Goal: Information Seeking & Learning: Learn about a topic

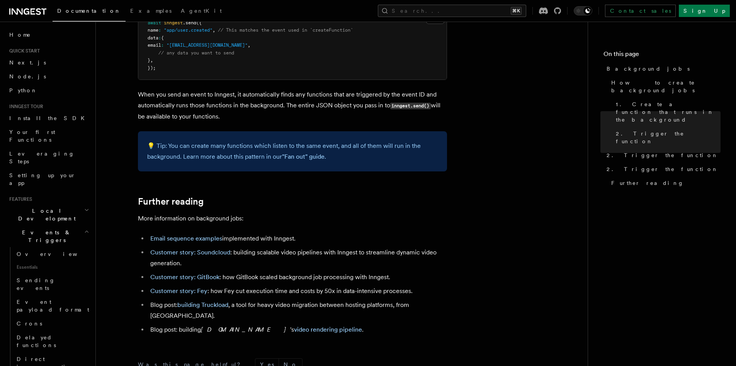
scroll to position [681, 0]
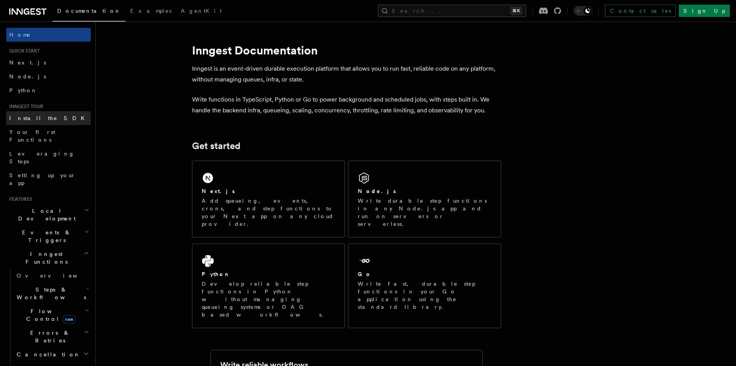
click at [42, 118] on span "Install the SDK" at bounding box center [49, 118] width 80 height 6
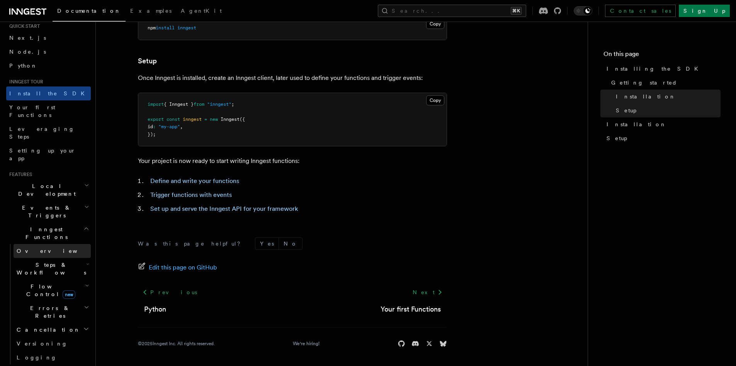
scroll to position [35, 0]
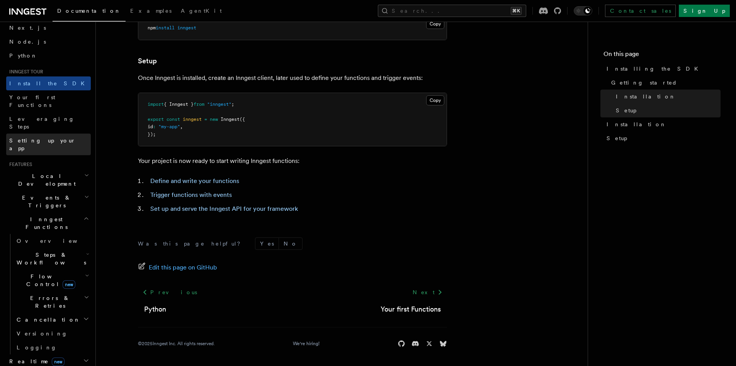
click at [38, 137] on span "Setting up your app" at bounding box center [50, 144] width 82 height 15
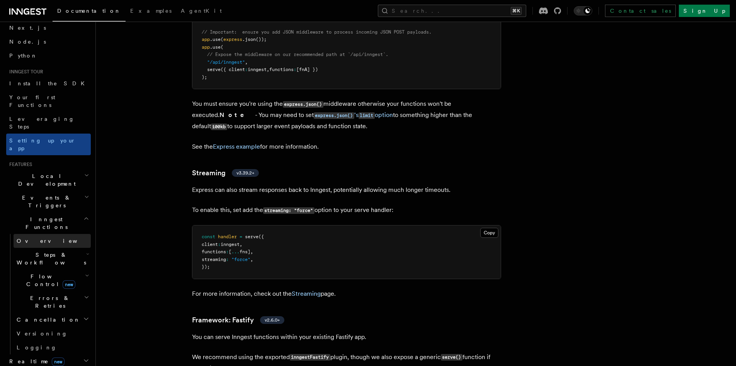
scroll to position [169, 0]
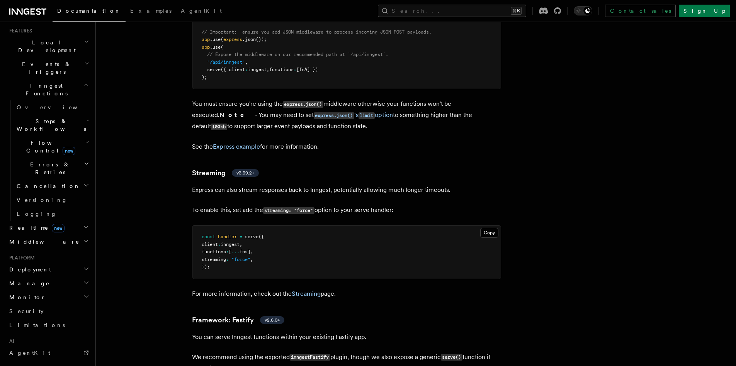
click at [55, 235] on h2 "Middleware" at bounding box center [48, 242] width 85 height 14
click at [63, 249] on link "Overview" at bounding box center [52, 256] width 77 height 14
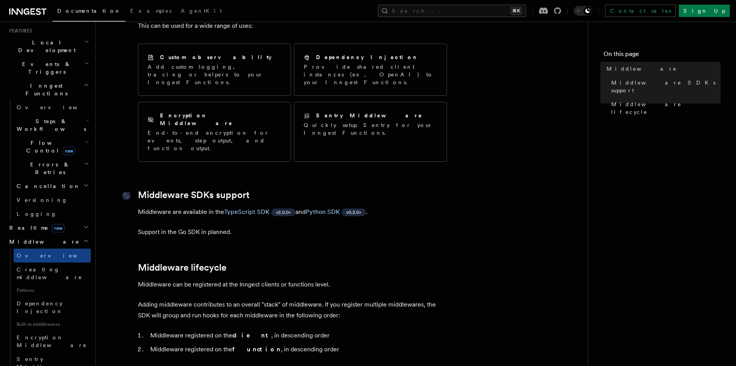
scroll to position [252, 0]
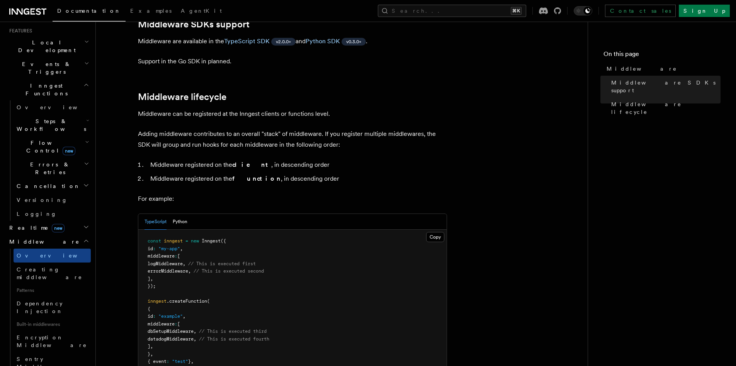
click at [207, 160] on li "Middleware registered on the client , in descending order" at bounding box center [297, 165] width 299 height 11
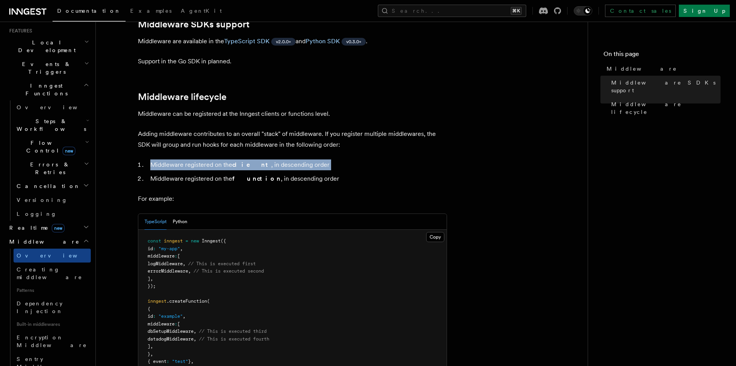
click at [207, 160] on li "Middleware registered on the client , in descending order" at bounding box center [297, 165] width 299 height 11
click at [186, 160] on li "Middleware registered on the client , in descending order" at bounding box center [297, 165] width 299 height 11
click at [242, 161] on strong "client" at bounding box center [251, 164] width 39 height 7
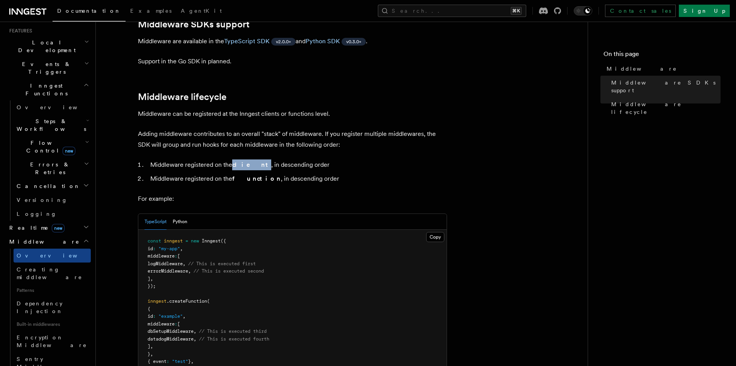
click at [242, 161] on strong "client" at bounding box center [251, 164] width 39 height 7
click at [227, 129] on p "Adding middleware contributes to an overall "stack" of middleware. If you regis…" at bounding box center [292, 140] width 309 height 22
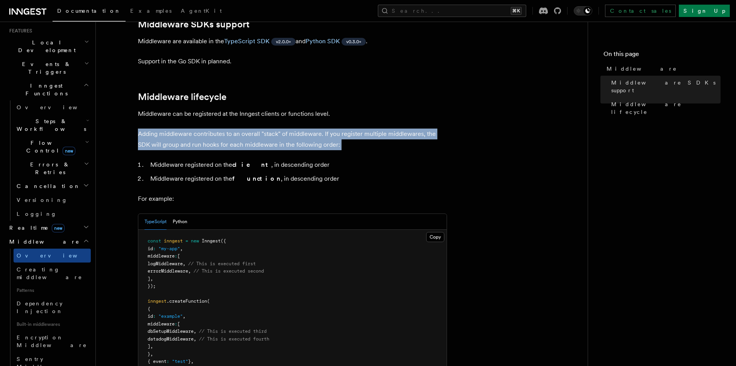
click at [227, 129] on p "Adding middleware contributes to an overall "stack" of middleware. If you regis…" at bounding box center [292, 140] width 309 height 22
click at [233, 129] on p "Adding middleware contributes to an overall "stack" of middleware. If you regis…" at bounding box center [292, 140] width 309 height 22
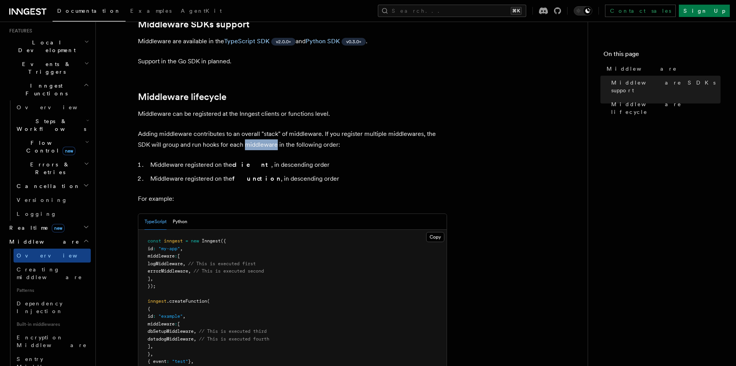
click at [233, 129] on p "Adding middleware contributes to an overall "stack" of middleware. If you regis…" at bounding box center [292, 140] width 309 height 22
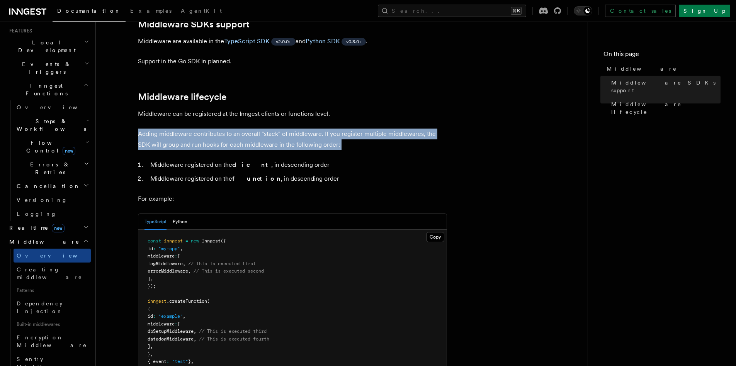
click at [233, 129] on p "Adding middleware contributes to an overall "stack" of middleware. If you regis…" at bounding box center [292, 140] width 309 height 22
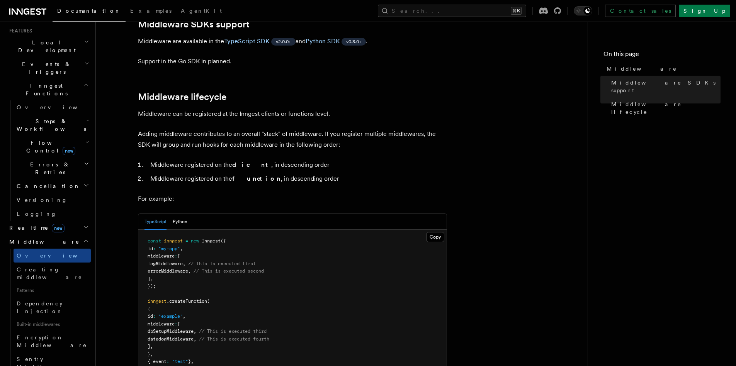
click at [240, 160] on ol "Middleware registered on the client , in descending order Middleware registered…" at bounding box center [292, 172] width 309 height 25
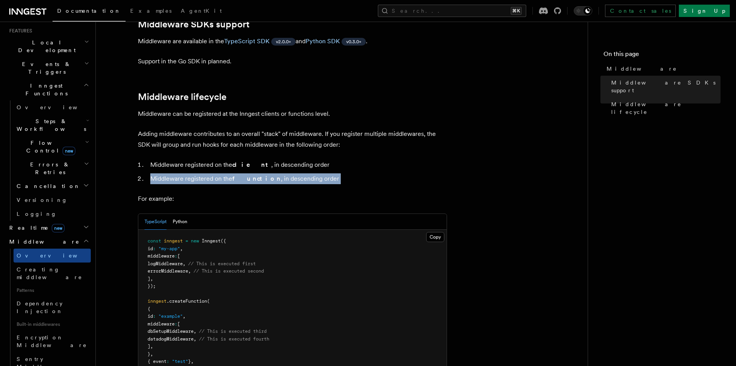
click at [240, 160] on ol "Middleware registered on the client , in descending order Middleware registered…" at bounding box center [292, 172] width 309 height 25
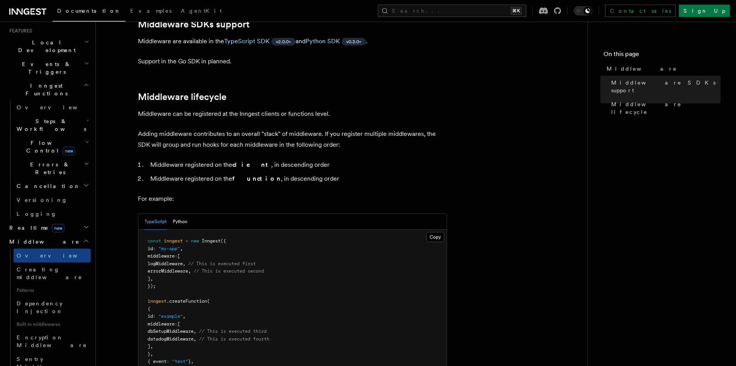
click at [241, 161] on strong "client" at bounding box center [251, 164] width 39 height 7
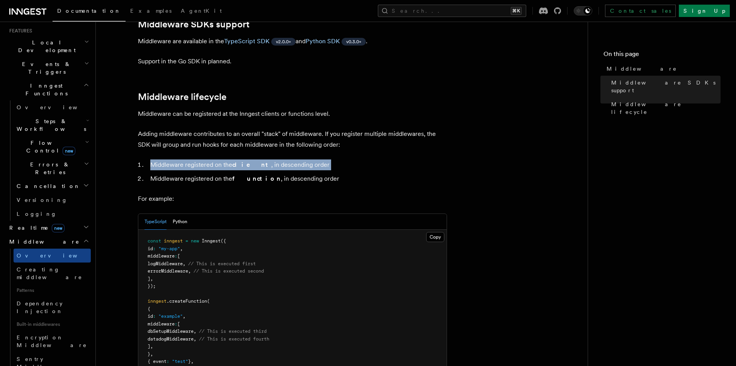
click at [241, 161] on strong "client" at bounding box center [251, 164] width 39 height 7
click at [222, 160] on li "Middleware registered on the client , in descending order" at bounding box center [297, 165] width 299 height 11
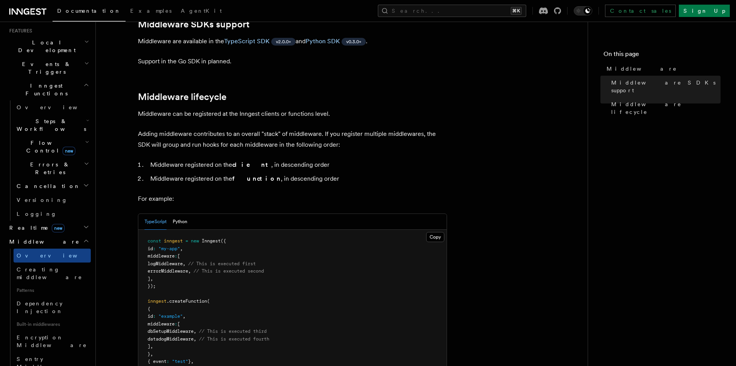
click at [207, 174] on li "Middleware registered on the function , in descending order" at bounding box center [297, 179] width 299 height 11
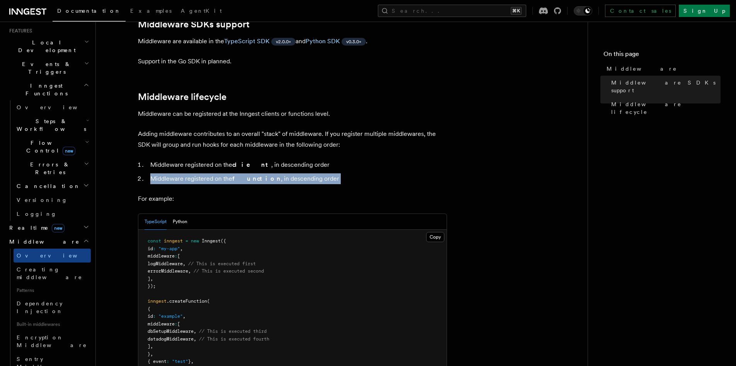
click at [207, 174] on li "Middleware registered on the function , in descending order" at bounding box center [297, 179] width 299 height 11
click at [227, 174] on li "Middleware registered on the function , in descending order" at bounding box center [297, 179] width 299 height 11
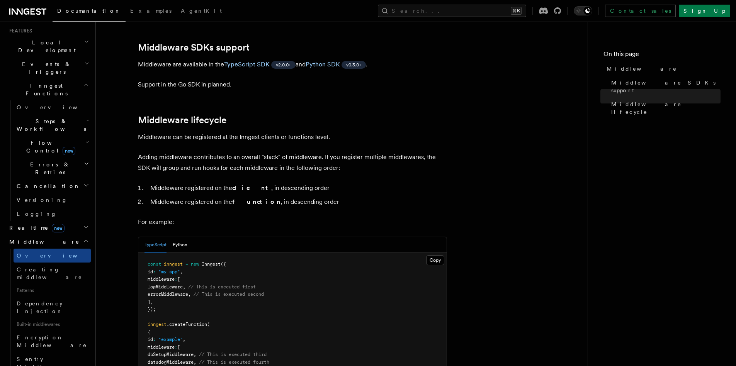
scroll to position [0, 0]
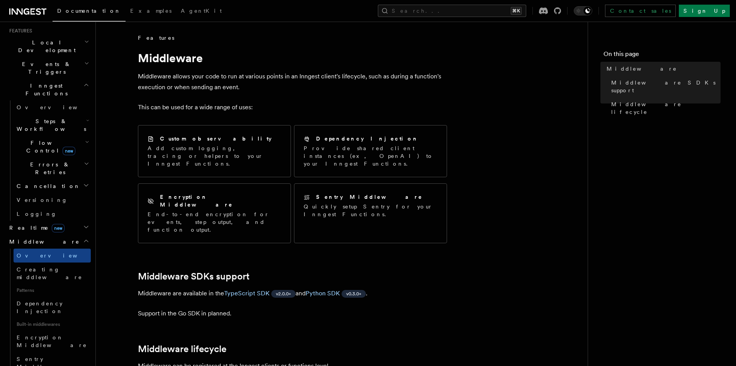
click at [57, 235] on h2 "Middleware" at bounding box center [48, 242] width 85 height 14
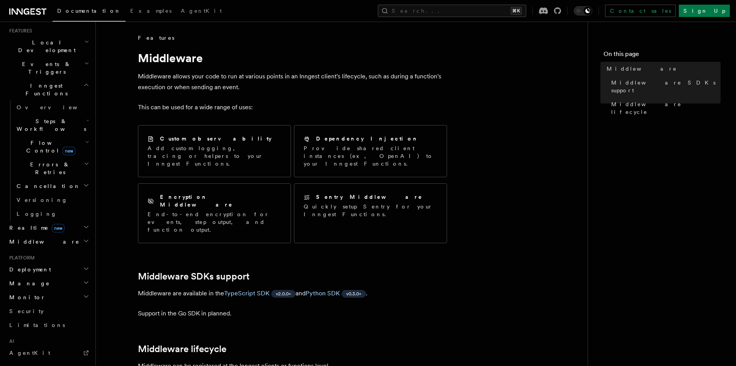
click at [83, 224] on icon "button" at bounding box center [86, 227] width 6 height 6
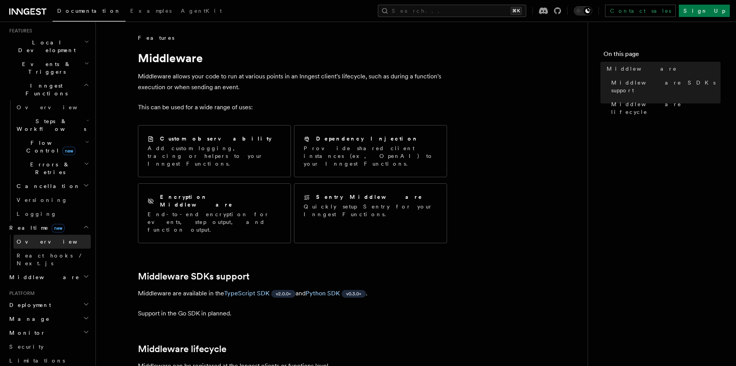
click at [73, 235] on link "Overview" at bounding box center [52, 242] width 77 height 14
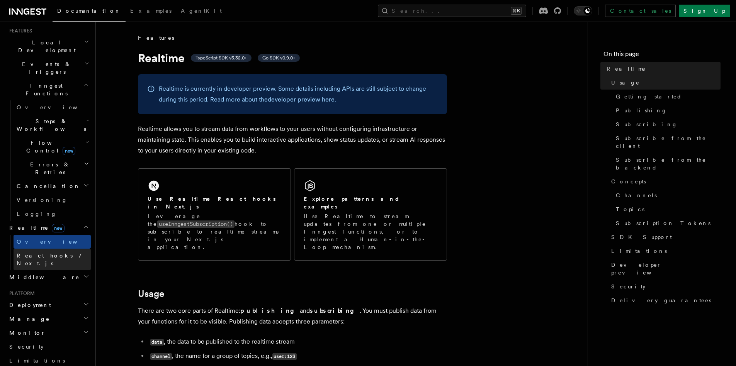
click at [70, 249] on link "React hooks / Next.js" at bounding box center [52, 260] width 77 height 22
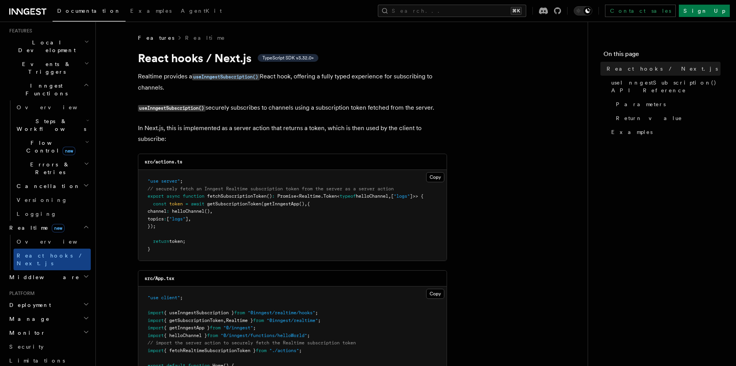
click at [234, 198] on span "fetchSubscriptionToken" at bounding box center [237, 196] width 60 height 5
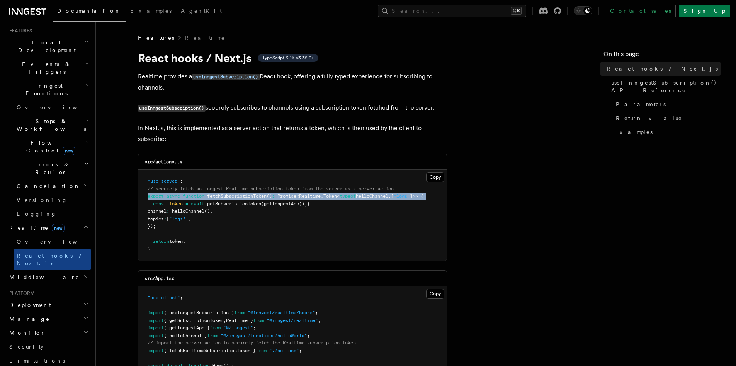
click at [234, 198] on span "fetchSubscriptionToken" at bounding box center [237, 196] width 60 height 5
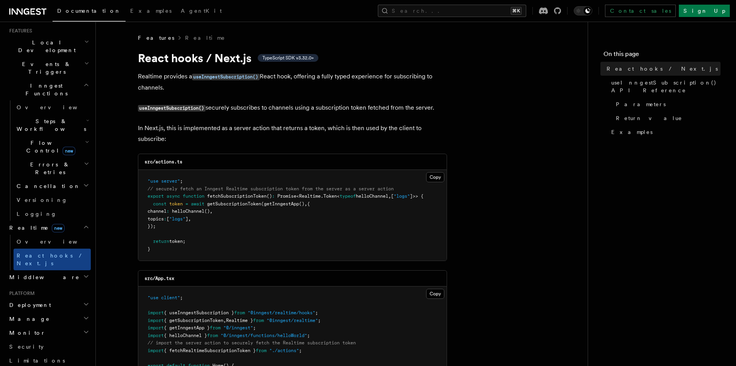
click at [216, 190] on span "// securely fetch an Inngest Realtime subscription token from the server as a s…" at bounding box center [271, 188] width 246 height 5
drag, startPoint x: 222, startPoint y: 189, endPoint x: 266, endPoint y: 188, distance: 44.9
click at [266, 188] on span "// securely fetch an Inngest Realtime subscription token from the server as a s…" at bounding box center [271, 188] width 246 height 5
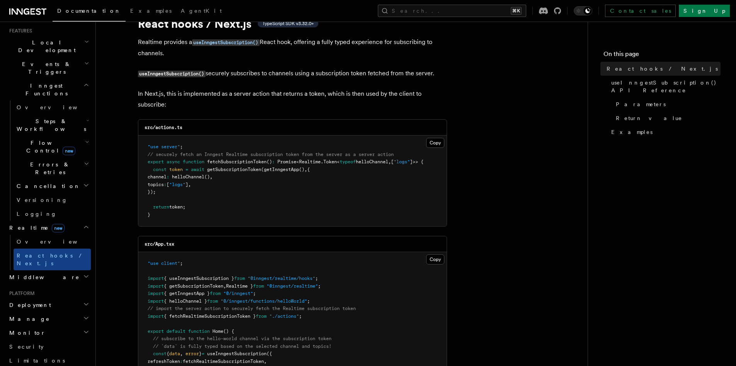
scroll to position [44, 0]
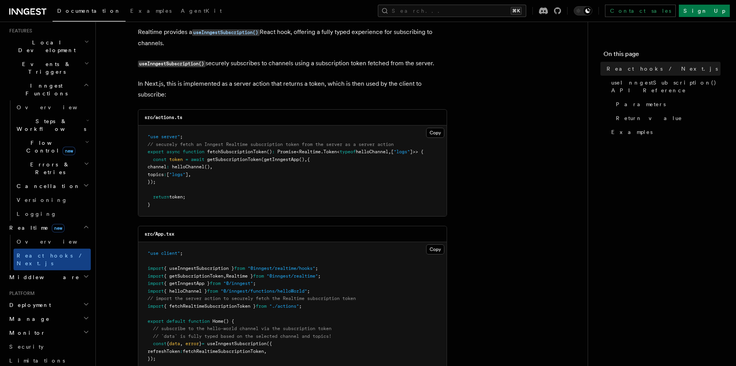
click at [250, 160] on span "getSubscriptionToken" at bounding box center [234, 159] width 54 height 5
click at [255, 191] on pre ""use server" ; // securely fetch an Inngest Realtime subscription token from th…" at bounding box center [292, 171] width 309 height 91
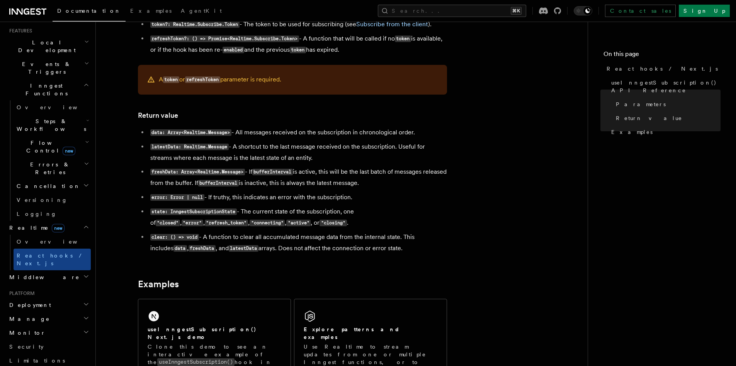
scroll to position [723, 0]
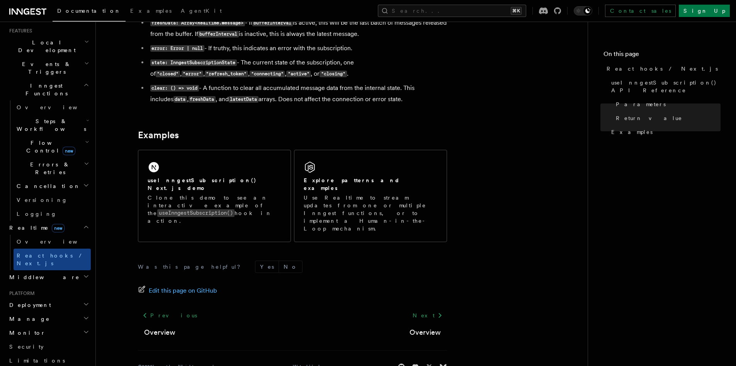
click at [58, 298] on h2 "Deployment" at bounding box center [48, 305] width 85 height 14
click at [51, 362] on link "Event keys" at bounding box center [52, 369] width 77 height 14
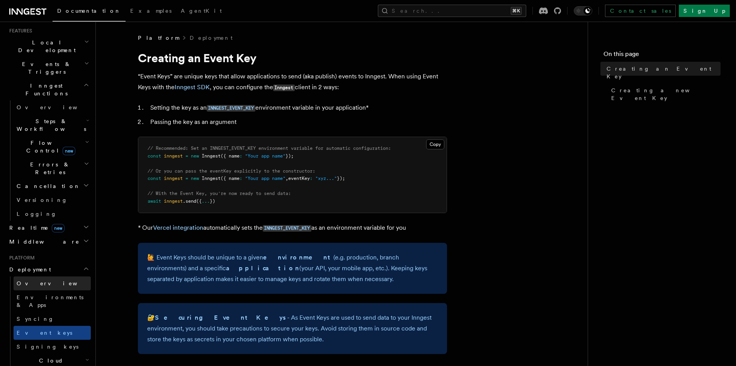
click at [54, 277] on link "Overview" at bounding box center [52, 284] width 77 height 14
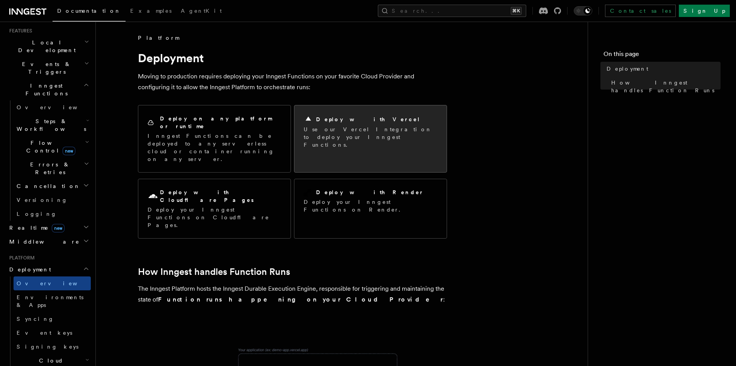
click at [324, 131] on p "Use our Vercel Integration to deploy your Inngest Functions." at bounding box center [371, 137] width 134 height 23
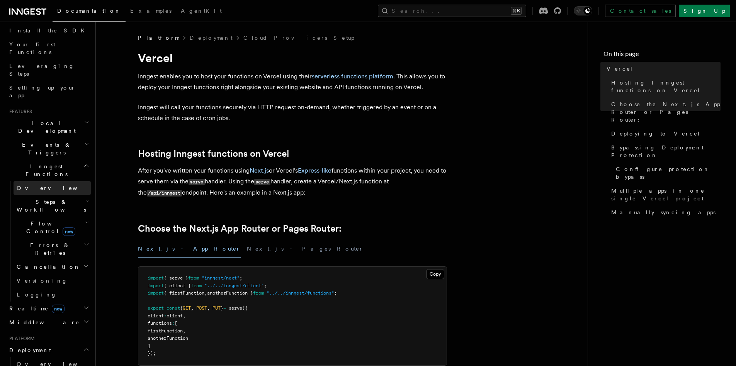
scroll to position [220, 0]
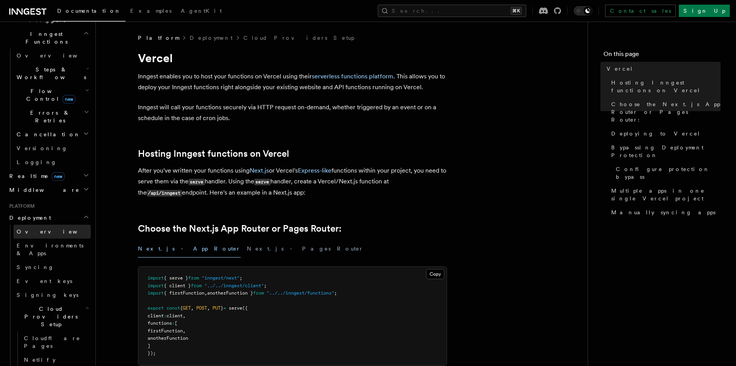
click at [61, 225] on link "Overview" at bounding box center [52, 232] width 77 height 14
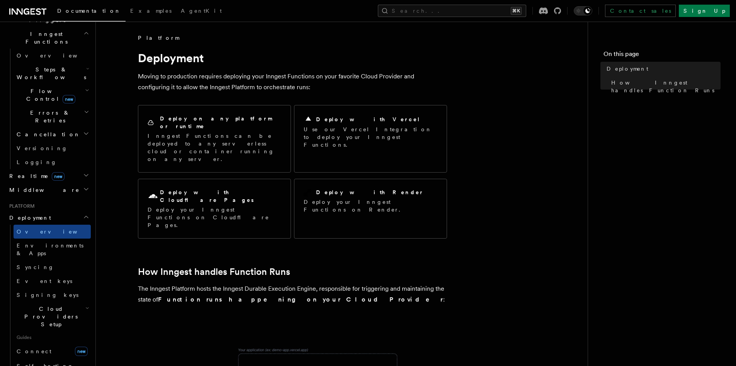
scroll to position [85, 0]
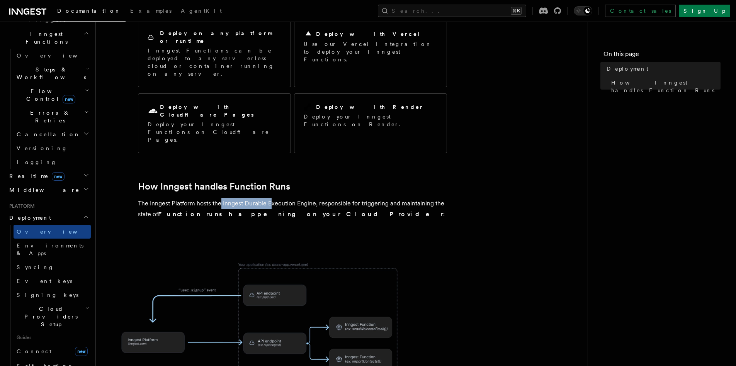
drag, startPoint x: 220, startPoint y: 159, endPoint x: 273, endPoint y: 159, distance: 52.6
click at [273, 198] on p "The Inngest Platform hosts the Inngest Durable Execution Engine, responsible fo…" at bounding box center [292, 209] width 309 height 22
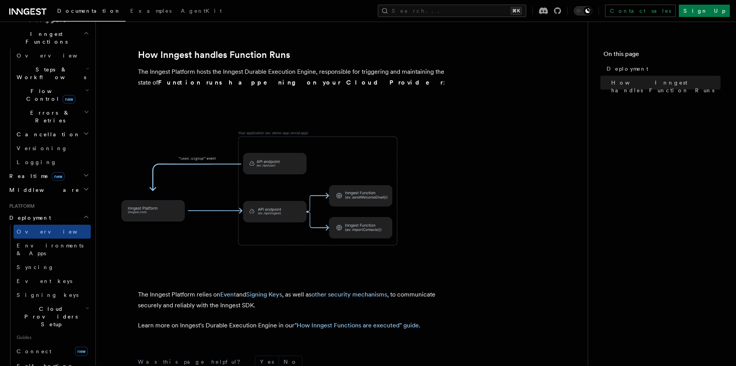
click at [273, 167] on img at bounding box center [262, 188] width 309 height 161
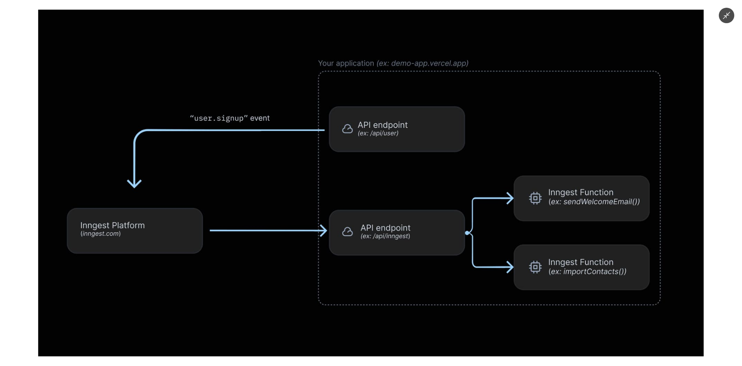
click at [724, 15] on icon "Minimize image" at bounding box center [726, 15] width 7 height 7
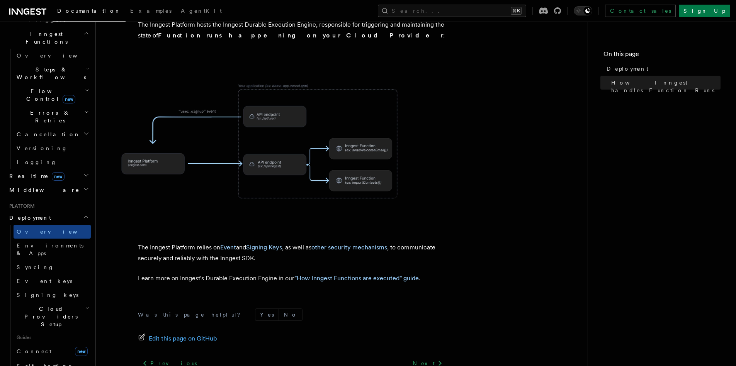
scroll to position [293, 0]
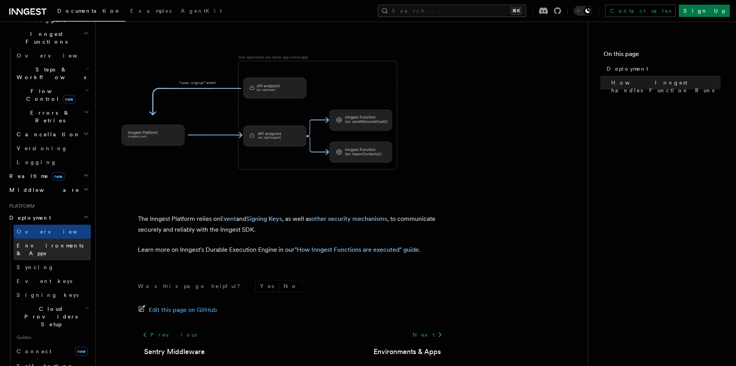
click at [68, 243] on span "Environments & Apps" at bounding box center [50, 250] width 67 height 14
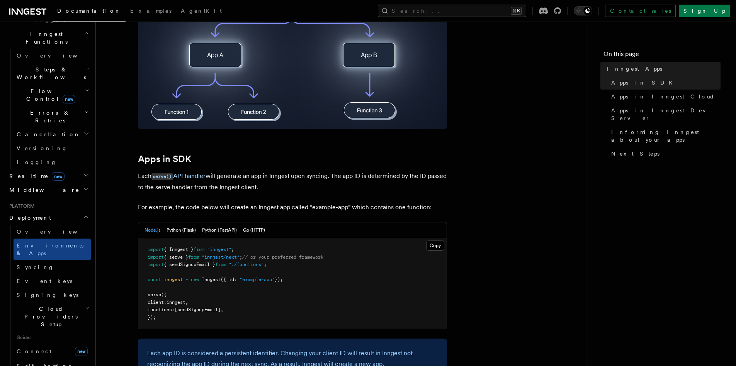
scroll to position [351, 0]
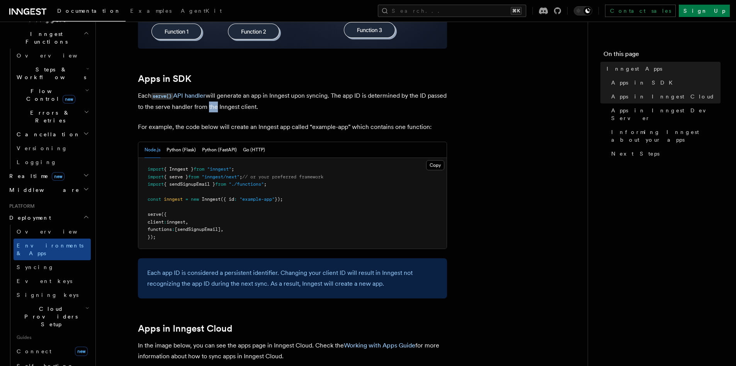
drag, startPoint x: 227, startPoint y: 109, endPoint x: 234, endPoint y: 109, distance: 6.6
click at [234, 109] on p "Each serve() API handler will generate an app in Inngest upon syncing. The app …" at bounding box center [292, 101] width 309 height 22
click at [247, 109] on p "Each serve() API handler will generate an app in Inngest upon syncing. The app …" at bounding box center [292, 101] width 309 height 22
drag, startPoint x: 251, startPoint y: 109, endPoint x: 263, endPoint y: 109, distance: 12.8
click at [263, 109] on p "Each serve() API handler will generate an app in Inngest upon syncing. The app …" at bounding box center [292, 101] width 309 height 22
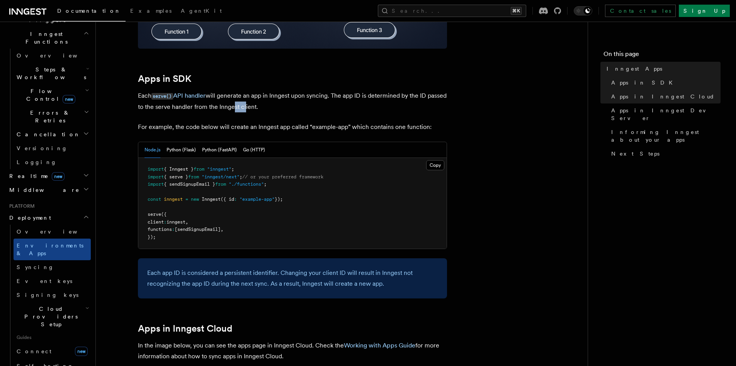
click at [263, 109] on p "Each serve() API handler will generate an app in Inngest upon syncing. The app …" at bounding box center [292, 101] width 309 height 22
drag, startPoint x: 198, startPoint y: 125, endPoint x: 233, endPoint y: 127, distance: 34.8
click at [233, 127] on p "For example, the code below will create an Inngest app called “example-app” whi…" at bounding box center [292, 127] width 309 height 11
drag, startPoint x: 201, startPoint y: 127, endPoint x: 287, endPoint y: 127, distance: 86.6
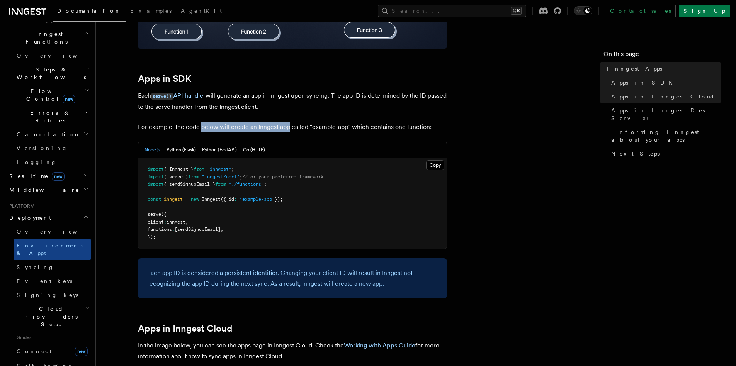
click at [287, 127] on p "For example, the code below will create an Inngest app called “example-app” whi…" at bounding box center [292, 127] width 309 height 11
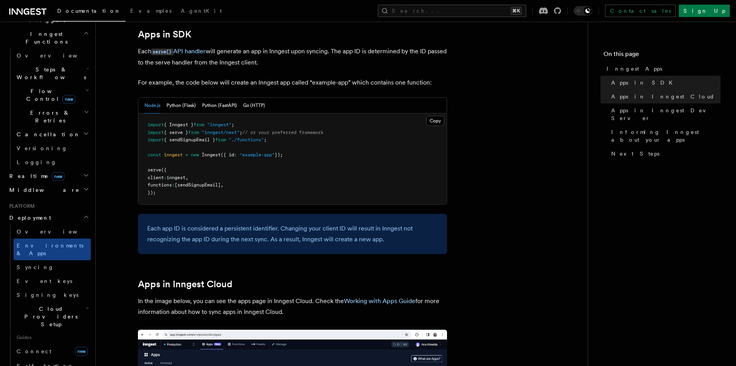
scroll to position [406, 0]
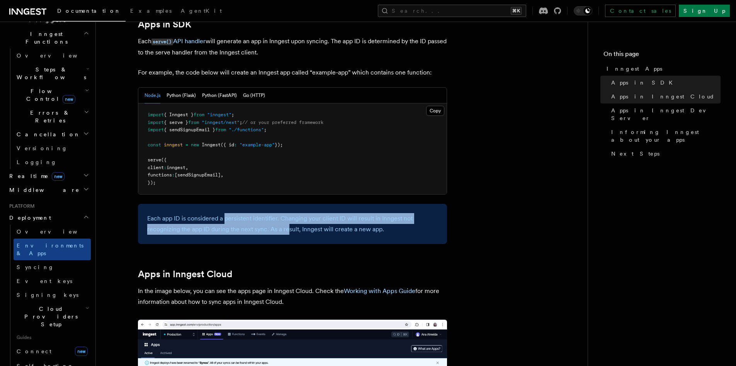
drag, startPoint x: 226, startPoint y: 218, endPoint x: 288, endPoint y: 231, distance: 64.0
click at [288, 231] on p "Each app ID is considered a persistent identifier. Changing your client ID will…" at bounding box center [292, 224] width 291 height 22
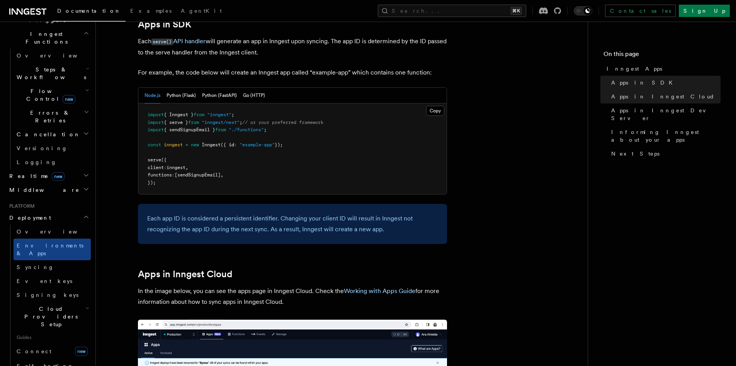
click at [293, 230] on p "Each app ID is considered a persistent identifier. Changing your client ID will…" at bounding box center [292, 224] width 291 height 22
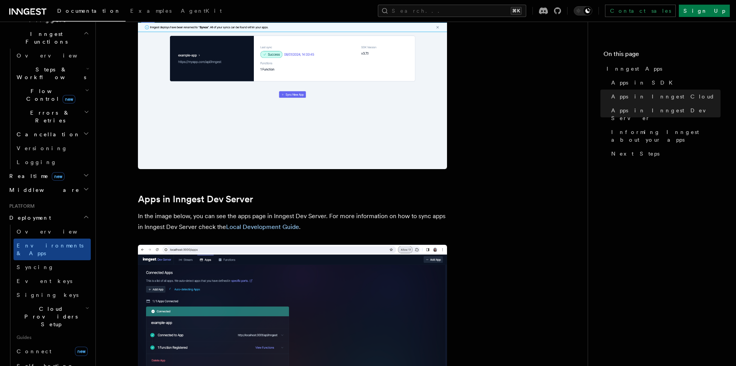
scroll to position [796, 0]
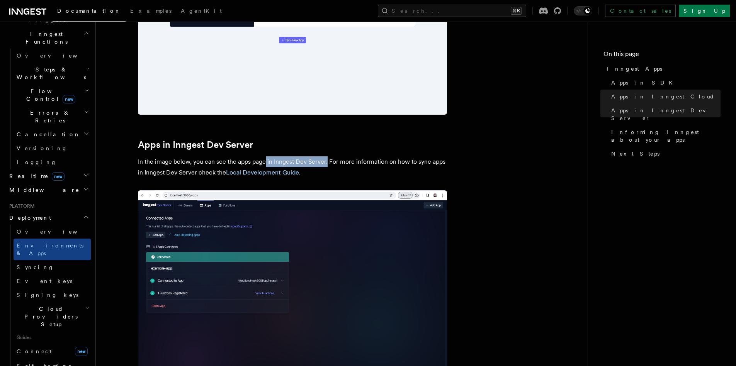
drag, startPoint x: 264, startPoint y: 162, endPoint x: 327, endPoint y: 161, distance: 62.3
click at [327, 161] on p "In the image below, you can see the apps page in Inngest Dev Server. For more i…" at bounding box center [292, 168] width 309 height 22
click at [183, 167] on p "In the image below, you can see the apps page in Inngest Dev Server. For more i…" at bounding box center [292, 168] width 309 height 22
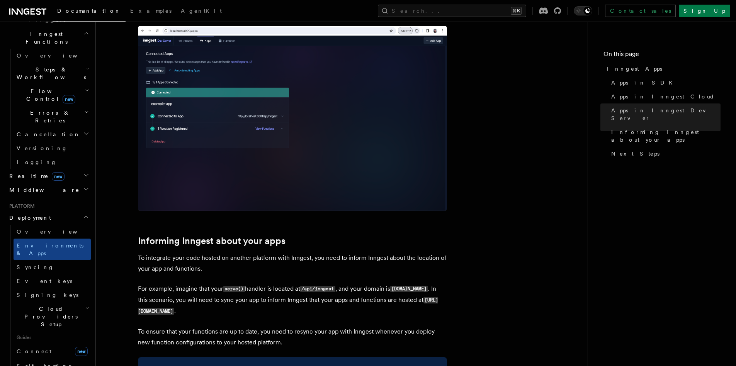
scroll to position [1086, 0]
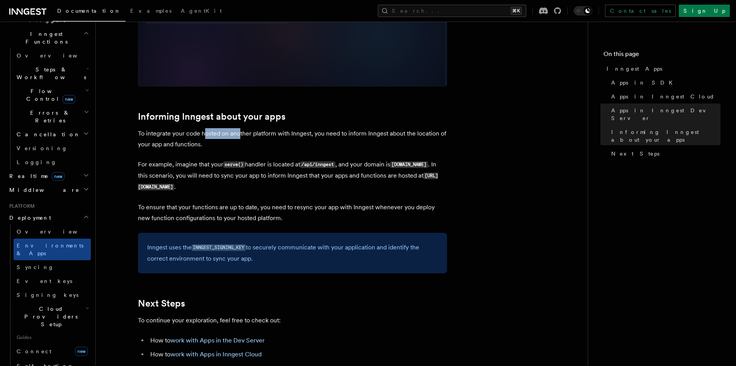
drag, startPoint x: 204, startPoint y: 135, endPoint x: 239, endPoint y: 135, distance: 35.6
click at [239, 135] on p "To integrate your code hosted on another platform with Inngest, you need to inf…" at bounding box center [292, 139] width 309 height 22
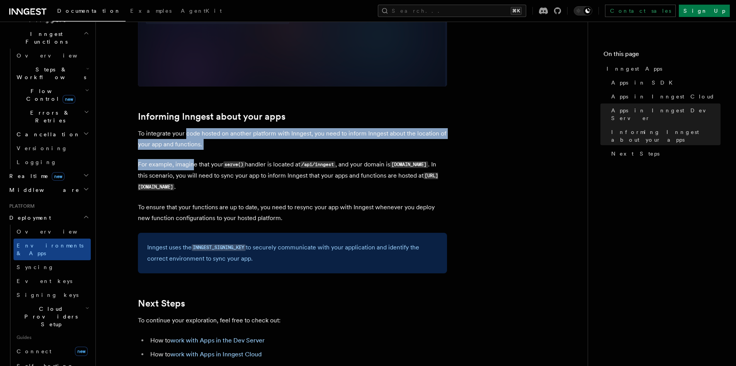
drag, startPoint x: 186, startPoint y: 135, endPoint x: 193, endPoint y: 164, distance: 29.4
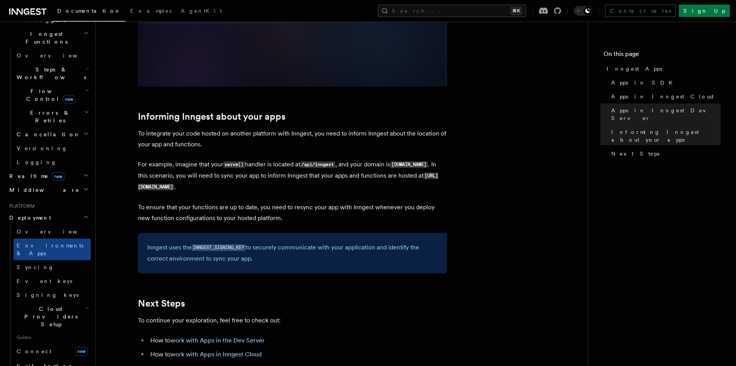
click at [202, 166] on p "For example, imagine that your serve() handler is located at /api/inngest , and…" at bounding box center [292, 176] width 309 height 34
drag, startPoint x: 202, startPoint y: 164, endPoint x: 219, endPoint y: 164, distance: 17.4
click at [219, 164] on p "For example, imagine that your serve() handler is located at /api/inngest , and…" at bounding box center [292, 176] width 309 height 34
drag, startPoint x: 273, startPoint y: 165, endPoint x: 290, endPoint y: 165, distance: 17.0
click at [290, 165] on p "For example, imagine that your serve() handler is located at /api/inngest , and…" at bounding box center [292, 176] width 309 height 34
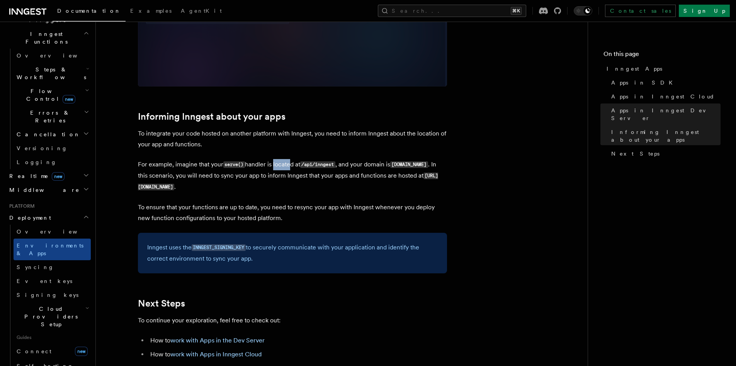
click at [290, 165] on p "For example, imagine that your serve() handler is located at /api/inngest , and…" at bounding box center [292, 176] width 309 height 34
drag, startPoint x: 374, startPoint y: 167, endPoint x: 379, endPoint y: 167, distance: 5.4
click at [379, 167] on p "For example, imagine that your serve() handler is located at /api/inngest , and…" at bounding box center [292, 176] width 309 height 34
drag, startPoint x: 177, startPoint y: 176, endPoint x: 392, endPoint y: 175, distance: 215.7
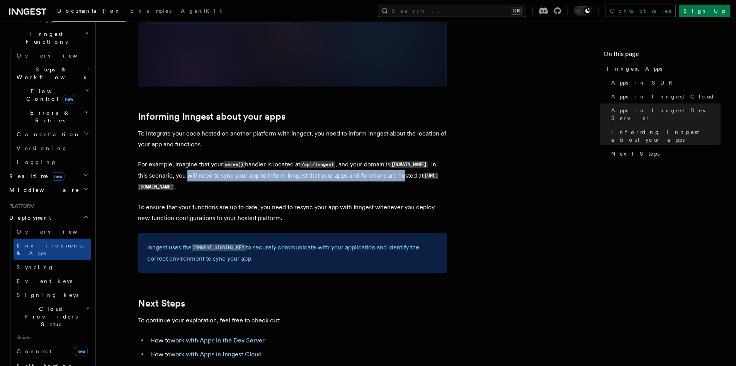
click at [392, 175] on p "For example, imagine that your serve() handler is located at /api/inngest , and…" at bounding box center [292, 176] width 309 height 34
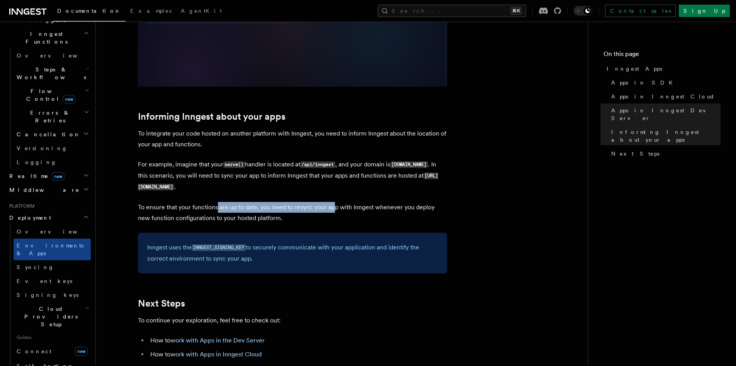
drag, startPoint x: 216, startPoint y: 211, endPoint x: 334, endPoint y: 206, distance: 118.0
click at [334, 206] on p "To ensure that your functions are up to date, you need to resync your app with …" at bounding box center [292, 213] width 309 height 22
click at [224, 216] on p "To ensure that your functions are up to date, you need to resync your app with …" at bounding box center [292, 213] width 309 height 22
drag, startPoint x: 198, startPoint y: 219, endPoint x: 237, endPoint y: 220, distance: 39.8
click at [237, 220] on p "To ensure that your functions are up to date, you need to resync your app with …" at bounding box center [292, 213] width 309 height 22
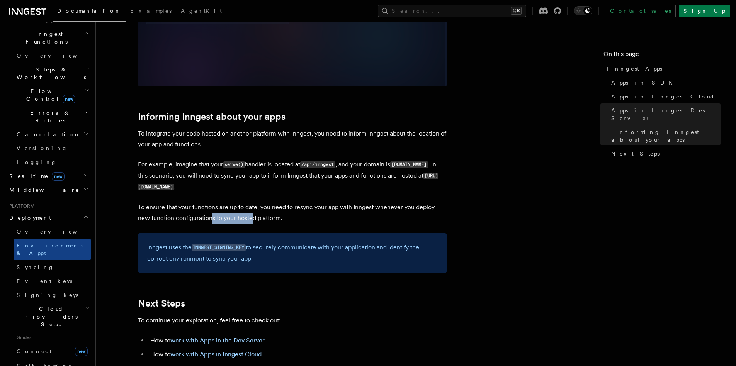
click at [237, 220] on p "To ensure that your functions are up to date, you need to resync your app with …" at bounding box center [292, 213] width 309 height 22
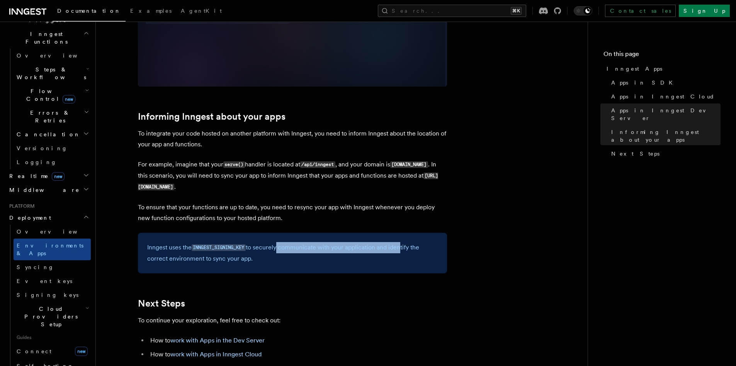
drag, startPoint x: 277, startPoint y: 247, endPoint x: 400, endPoint y: 244, distance: 123.0
click at [400, 244] on p "Inngest uses the INNGEST_SIGNING_KEY to securely communicate with your applicat…" at bounding box center [292, 253] width 291 height 22
drag, startPoint x: 178, startPoint y: 262, endPoint x: 200, endPoint y: 260, distance: 21.8
click at [200, 260] on div "Inngest uses the INNGEST_SIGNING_KEY to securely communicate with your applicat…" at bounding box center [292, 253] width 309 height 41
click at [200, 260] on p "Inngest uses the INNGEST_SIGNING_KEY to securely communicate with your applicat…" at bounding box center [292, 253] width 291 height 22
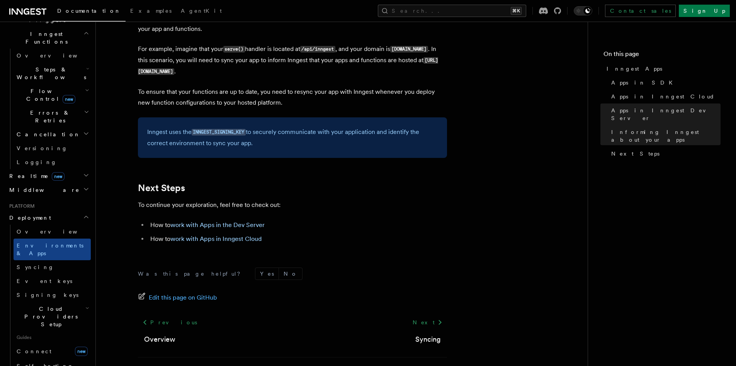
scroll to position [1231, 0]
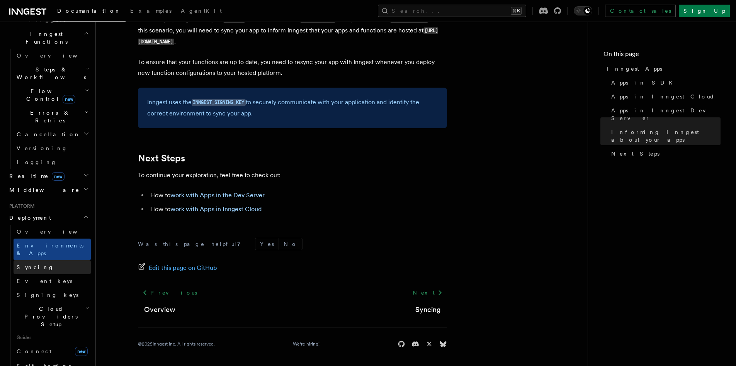
click at [41, 261] on link "Syncing" at bounding box center [52, 268] width 77 height 14
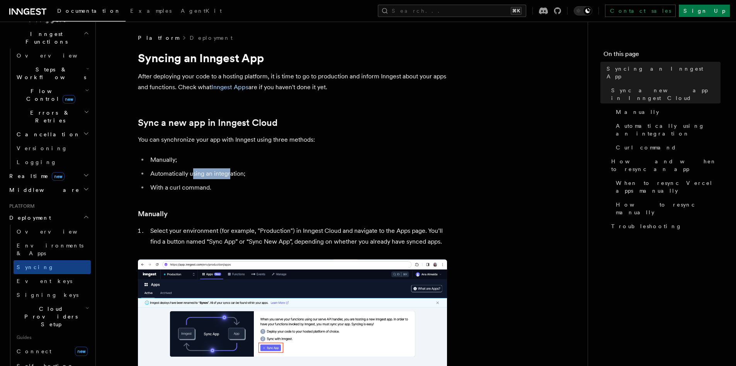
drag, startPoint x: 191, startPoint y: 176, endPoint x: 230, endPoint y: 174, distance: 38.3
click at [230, 174] on li "Automatically using an integration;" at bounding box center [297, 174] width 299 height 11
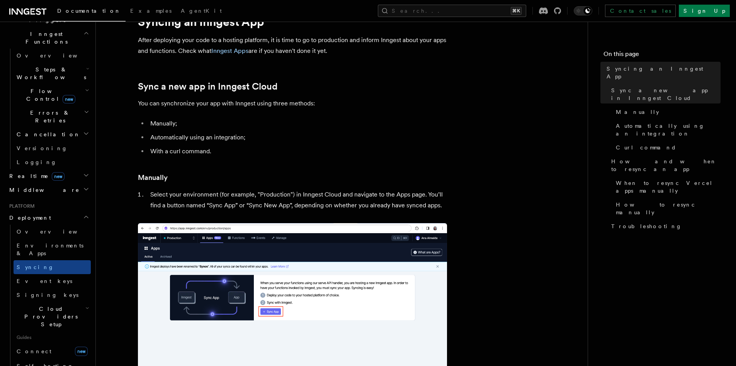
scroll to position [68, 0]
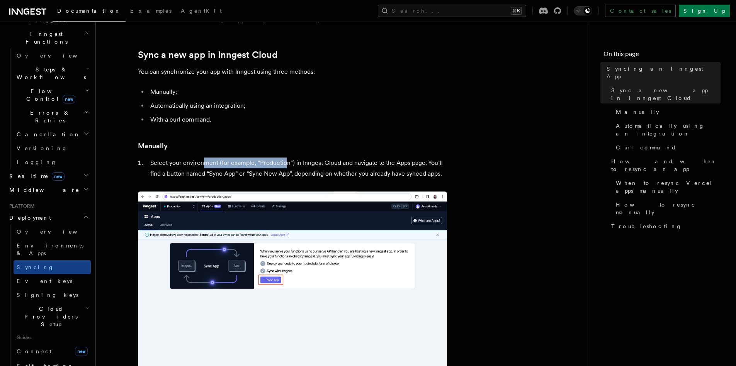
drag, startPoint x: 204, startPoint y: 163, endPoint x: 285, endPoint y: 162, distance: 80.4
click at [285, 162] on li "Select your environment (for example, "Production") in Inngest Cloud and naviga…" at bounding box center [297, 169] width 299 height 22
click at [201, 175] on li "Select your environment (for example, "Production") in Inngest Cloud and naviga…" at bounding box center [297, 169] width 299 height 22
drag, startPoint x: 186, startPoint y: 174, endPoint x: 247, endPoint y: 174, distance: 60.3
click at [247, 174] on li "Select your environment (for example, "Production") in Inngest Cloud and naviga…" at bounding box center [297, 169] width 299 height 22
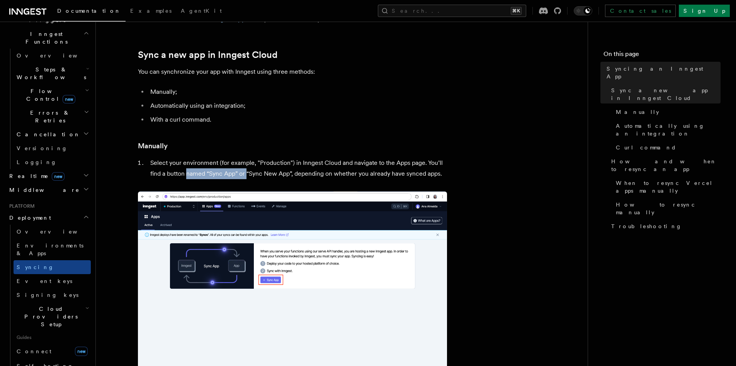
click at [247, 174] on li "Select your environment (for example, "Production") in Inngest Cloud and naviga…" at bounding box center [297, 169] width 299 height 22
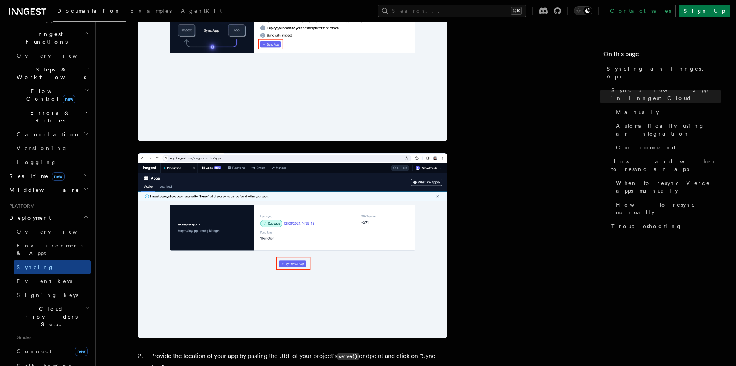
scroll to position [439, 0]
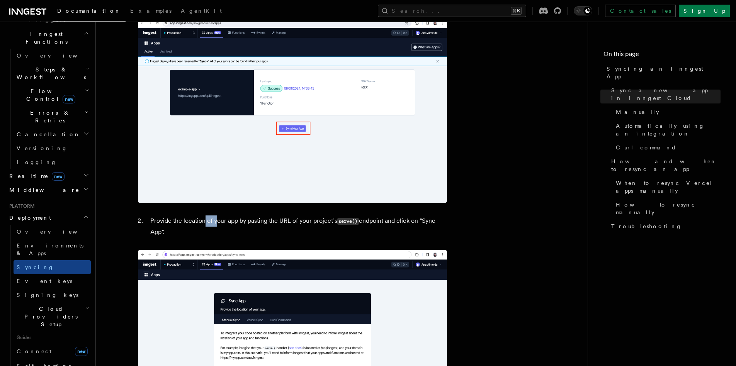
drag, startPoint x: 204, startPoint y: 220, endPoint x: 217, endPoint y: 220, distance: 13.5
click at [217, 220] on li "Provide the location of your app by pasting the URL of your project’s serve() e…" at bounding box center [297, 227] width 299 height 22
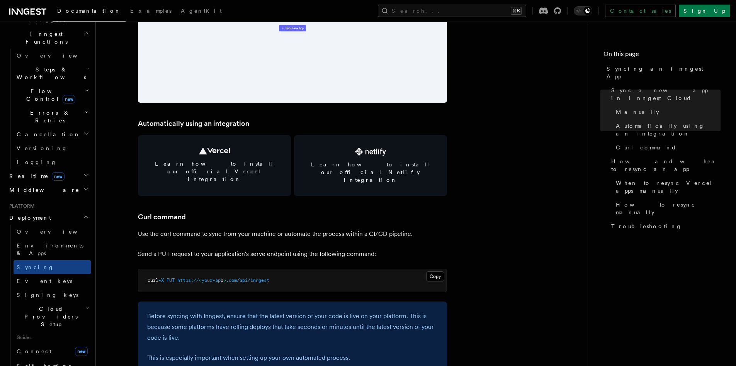
scroll to position [1014, 0]
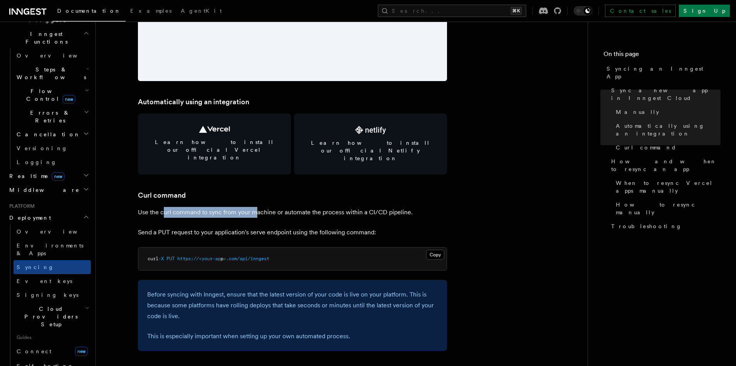
drag, startPoint x: 163, startPoint y: 197, endPoint x: 257, endPoint y: 196, distance: 93.9
click at [257, 207] on p "Use the curl command to sync from your machine or automate the process within a…" at bounding box center [292, 212] width 309 height 11
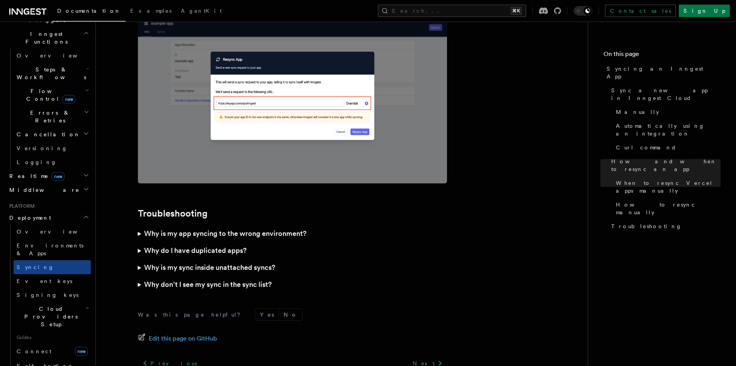
scroll to position [2201, 0]
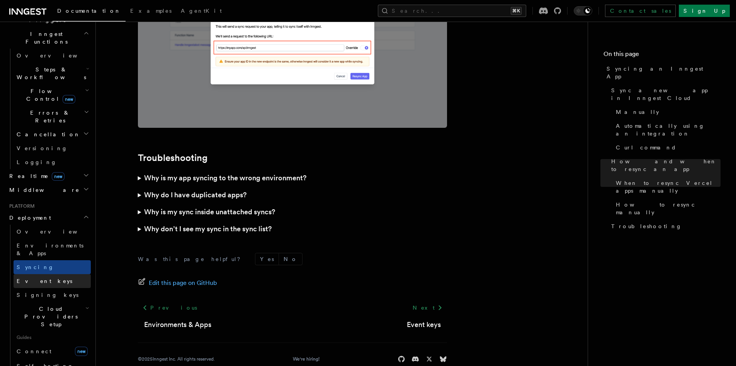
click at [41, 278] on span "Event keys" at bounding box center [45, 282] width 56 height 8
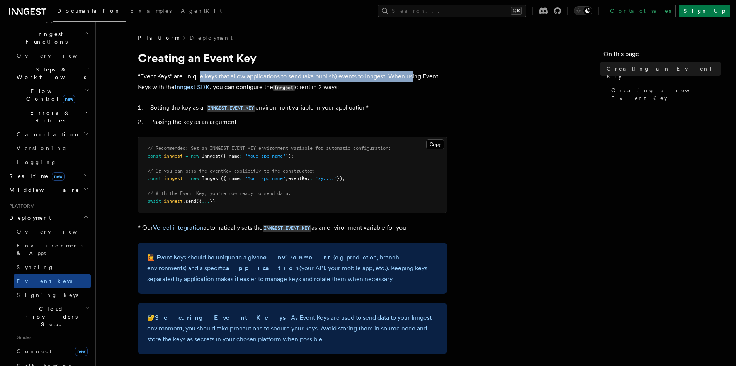
drag, startPoint x: 200, startPoint y: 75, endPoint x: 412, endPoint y: 76, distance: 211.5
click at [412, 76] on p "“Event Keys” are unique keys that allow applications to send (aka publish) even…" at bounding box center [292, 82] width 309 height 22
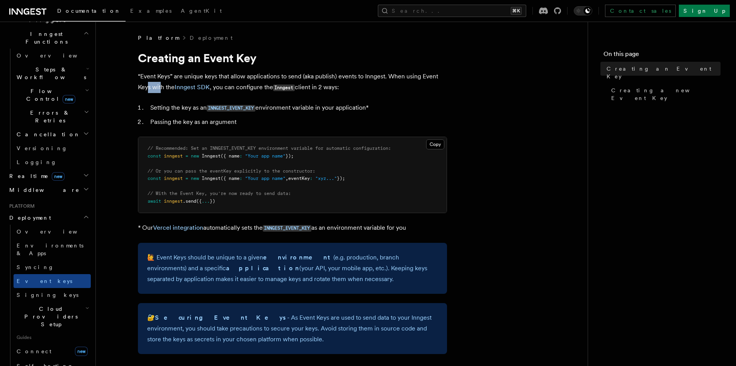
drag, startPoint x: 147, startPoint y: 86, endPoint x: 162, endPoint y: 87, distance: 15.1
click at [162, 87] on p "“Event Keys” are unique keys that allow applications to send (aka publish) even…" at bounding box center [292, 82] width 309 height 22
drag, startPoint x: 244, startPoint y: 88, endPoint x: 336, endPoint y: 88, distance: 92.0
click at [336, 88] on p "“Event Keys” are unique keys that allow applications to send (aka publish) even…" at bounding box center [292, 82] width 309 height 22
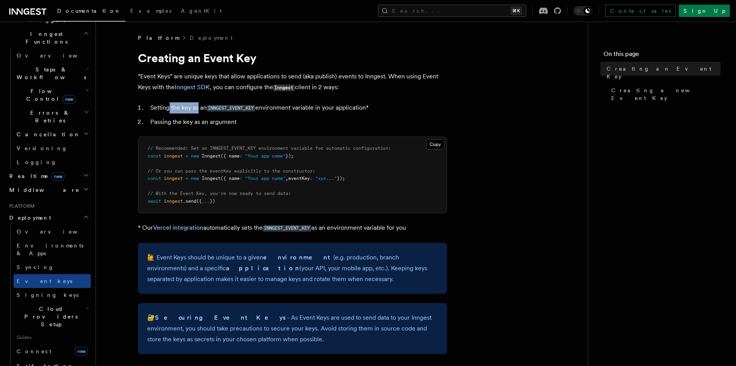
drag, startPoint x: 170, startPoint y: 108, endPoint x: 198, endPoint y: 108, distance: 28.2
click at [198, 108] on li "Setting the key as an INNGEST_EVENT_KEY environment variable in your applicatio…" at bounding box center [297, 107] width 299 height 11
drag, startPoint x: 234, startPoint y: 227, endPoint x: 248, endPoint y: 228, distance: 14.7
click at [248, 228] on p "* Our Vercel integration automatically sets the INNGEST_EVENT_KEY as an environ…" at bounding box center [292, 228] width 309 height 11
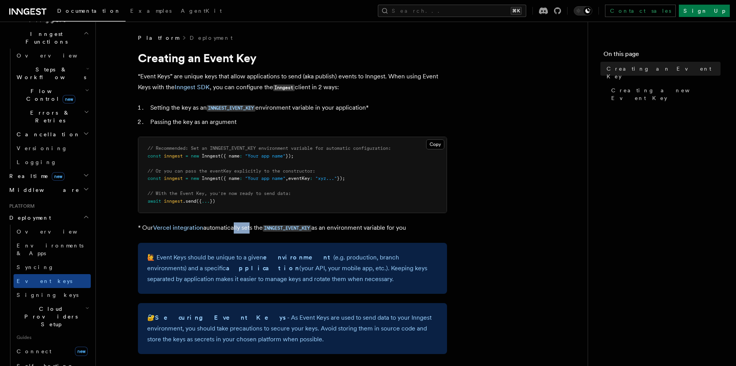
click at [248, 228] on p "* Our Vercel integration automatically sets the INNGEST_EVENT_KEY as an environ…" at bounding box center [292, 228] width 309 height 11
drag, startPoint x: 237, startPoint y: 228, endPoint x: 248, endPoint y: 228, distance: 10.8
click at [248, 228] on p "* Our Vercel integration automatically sets the INNGEST_EVENT_KEY as an environ…" at bounding box center [292, 228] width 309 height 11
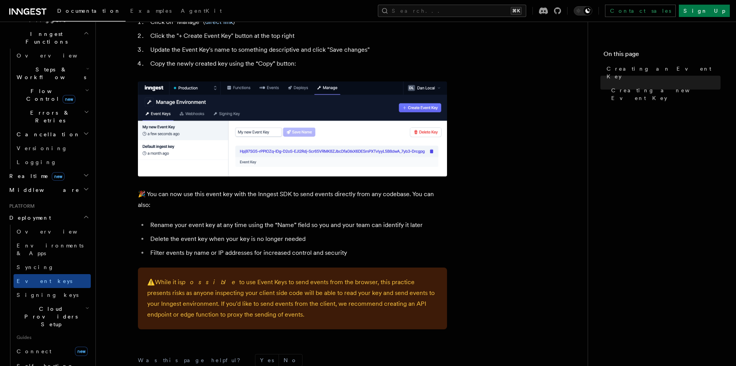
scroll to position [410, 0]
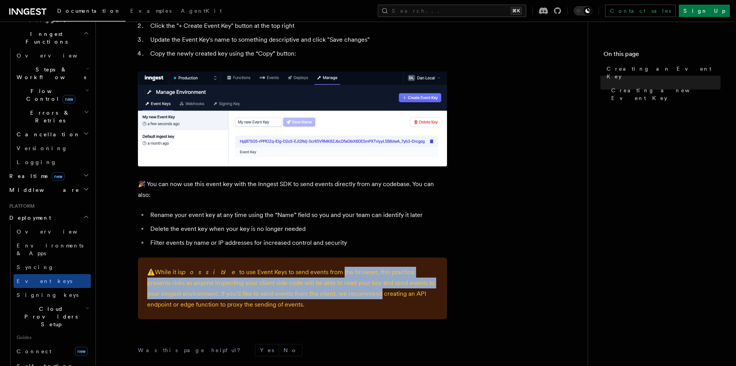
drag, startPoint x: 312, startPoint y: 262, endPoint x: 341, endPoint y: 282, distance: 34.4
click at [341, 282] on p "⚠️ While it is possible to use Event Keys to send events from the browser, this…" at bounding box center [292, 288] width 291 height 43
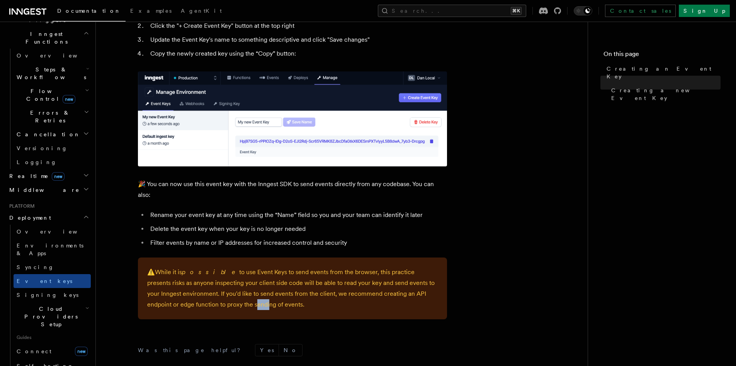
drag, startPoint x: 212, startPoint y: 296, endPoint x: 218, endPoint y: 295, distance: 6.2
click at [218, 295] on p "⚠️ While it is possible to use Event Keys to send events from the browser, this…" at bounding box center [292, 288] width 291 height 43
click at [219, 295] on p "⚠️ While it is possible to use Event Keys to send events from the browser, this…" at bounding box center [292, 288] width 291 height 43
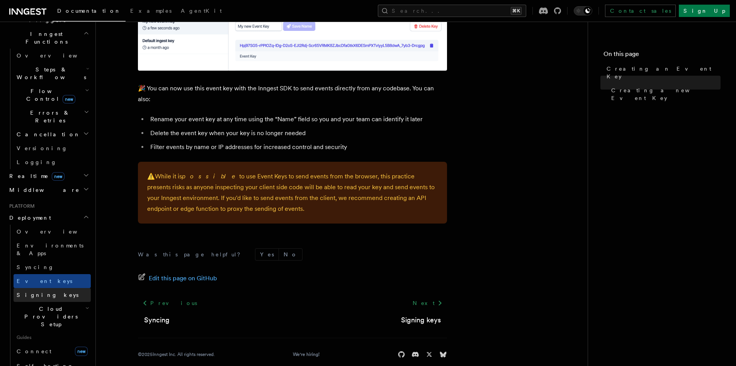
click at [51, 288] on link "Signing keys" at bounding box center [52, 295] width 77 height 14
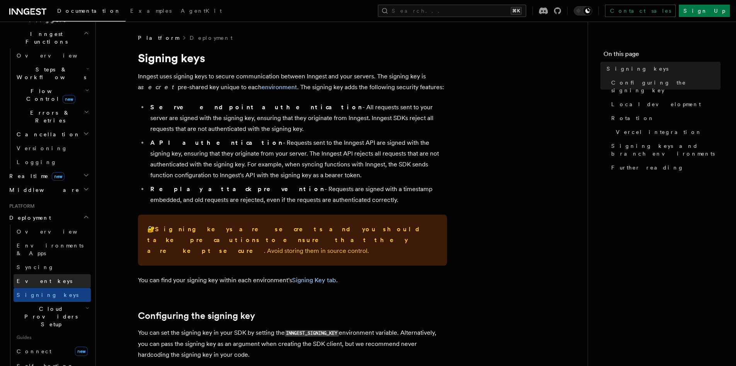
click at [47, 274] on link "Event keys" at bounding box center [52, 281] width 77 height 14
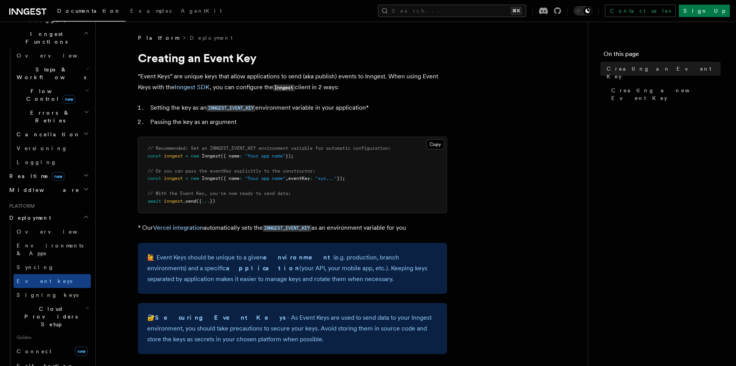
click at [197, 109] on li "Setting the key as an INNGEST_EVENT_KEY environment variable in your applicatio…" at bounding box center [297, 107] width 299 height 11
click at [262, 108] on li "Setting the key as an INNGEST_EVENT_KEY environment variable in your applicatio…" at bounding box center [297, 107] width 299 height 11
drag, startPoint x: 259, startPoint y: 108, endPoint x: 207, endPoint y: 110, distance: 51.8
click at [207, 110] on li "Setting the key as an INNGEST_EVENT_KEY environment variable in your applicatio…" at bounding box center [297, 107] width 299 height 11
click at [209, 110] on li "Setting the key as an INNGEST_EVENT_KEY environment variable in your applicatio…" at bounding box center [297, 107] width 299 height 11
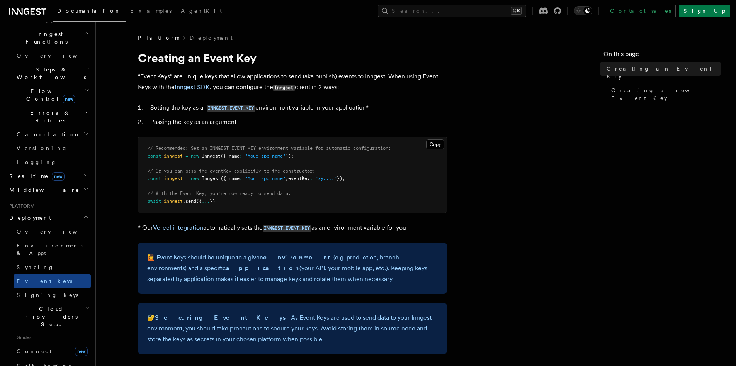
click at [184, 120] on li "Passing the key as an argument" at bounding box center [297, 122] width 299 height 11
drag, startPoint x: 258, startPoint y: 108, endPoint x: 210, endPoint y: 110, distance: 48.0
click at [210, 110] on li "Setting the key as an INNGEST_EVENT_KEY environment variable in your applicatio…" at bounding box center [297, 107] width 299 height 11
copy code "INNGEST_EVENT_KEY"
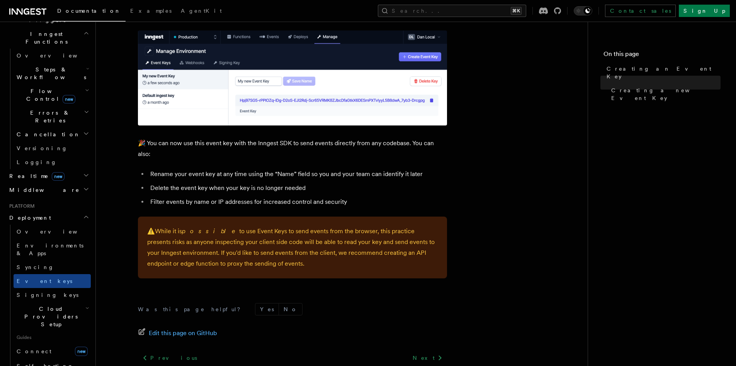
scroll to position [506, 0]
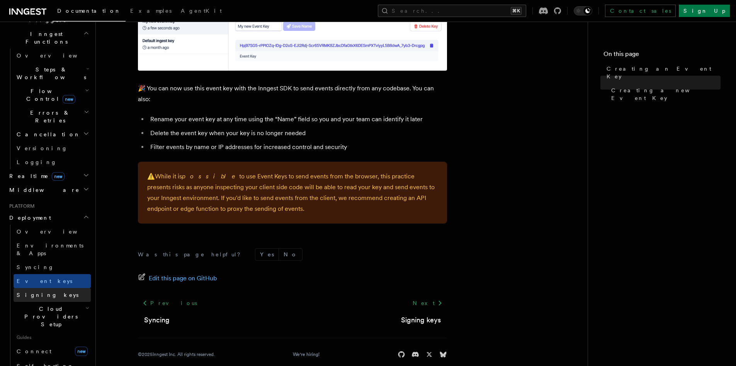
click at [55, 288] on link "Signing keys" at bounding box center [52, 295] width 77 height 14
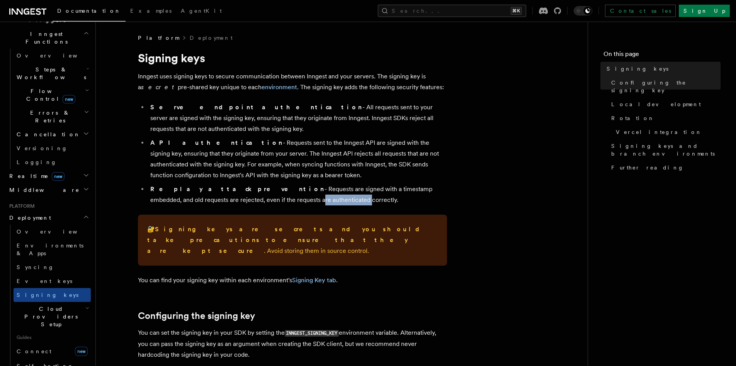
drag, startPoint x: 206, startPoint y: 202, endPoint x: 252, endPoint y: 198, distance: 46.5
click at [252, 198] on li "Replay attack prevention - Requests are signed with a timestamp embedded, and o…" at bounding box center [297, 195] width 299 height 22
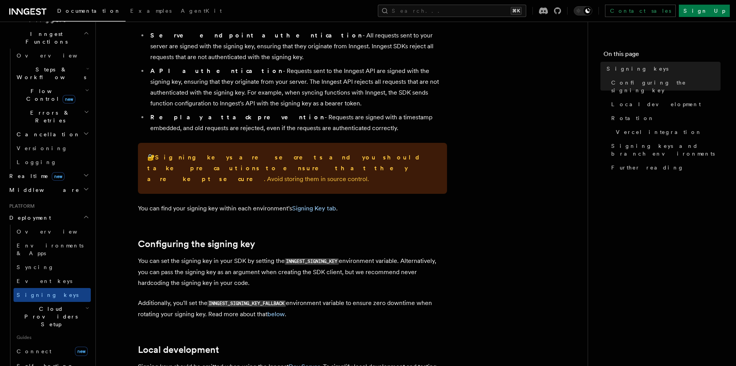
scroll to position [86, 0]
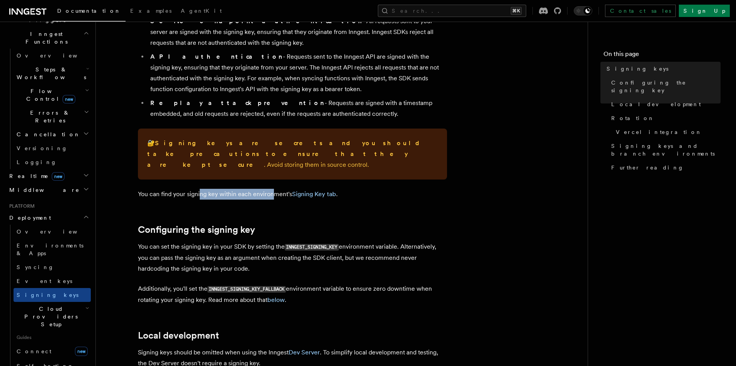
drag, startPoint x: 200, startPoint y: 183, endPoint x: 271, endPoint y: 182, distance: 71.1
click at [271, 189] on p "You can find your signing key within each environment's Signing Key tab ." at bounding box center [292, 194] width 309 height 11
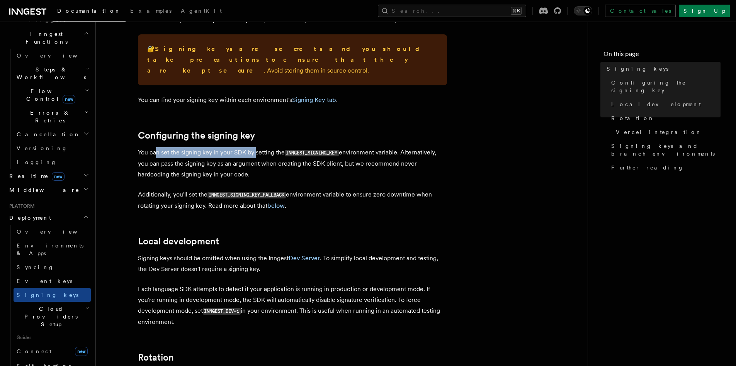
drag, startPoint x: 156, startPoint y: 141, endPoint x: 254, endPoint y: 140, distance: 98.6
click at [254, 147] on p "You can set the signing key in your SDK by setting the INNGEST_SIGNING_KEY envi…" at bounding box center [292, 163] width 309 height 33
drag, startPoint x: 226, startPoint y: 142, endPoint x: 269, endPoint y: 141, distance: 43.3
click at [269, 147] on p "You can set the signing key in your SDK by setting the INNGEST_SIGNING_KEY envi…" at bounding box center [292, 163] width 309 height 33
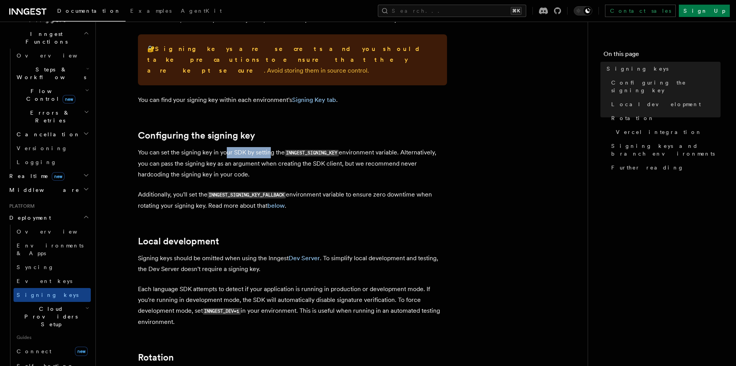
click at [269, 147] on p "You can set the signing key in your SDK by setting the INNGEST_SIGNING_KEY envi…" at bounding box center [292, 163] width 309 height 33
drag, startPoint x: 166, startPoint y: 156, endPoint x: 308, endPoint y: 153, distance: 141.9
click at [308, 153] on p "You can set the signing key in your SDK by setting the INNGEST_SIGNING_KEY envi…" at bounding box center [292, 163] width 309 height 33
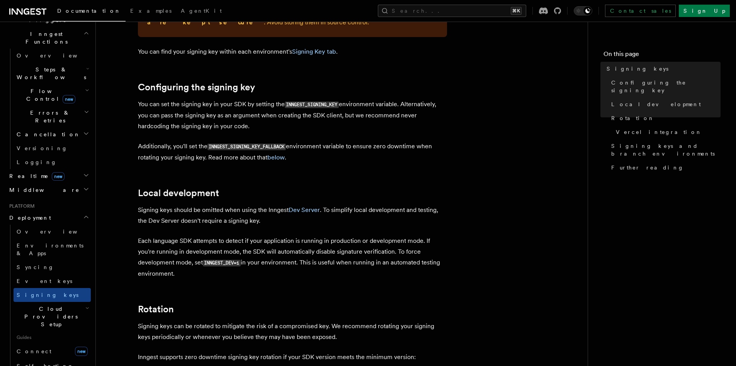
scroll to position [309, 0]
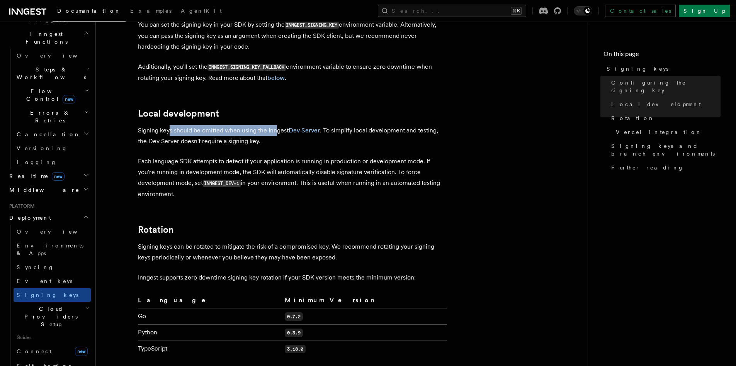
drag, startPoint x: 169, startPoint y: 119, endPoint x: 277, endPoint y: 118, distance: 108.6
click at [277, 125] on p "Signing keys should be omitted when using the Inngest Dev Server . To simplify …" at bounding box center [292, 136] width 309 height 22
drag, startPoint x: 148, startPoint y: 130, endPoint x: 226, endPoint y: 129, distance: 77.7
click at [226, 129] on p "Signing keys should be omitted when using the Inngest Dev Server . To simplify …" at bounding box center [292, 136] width 309 height 22
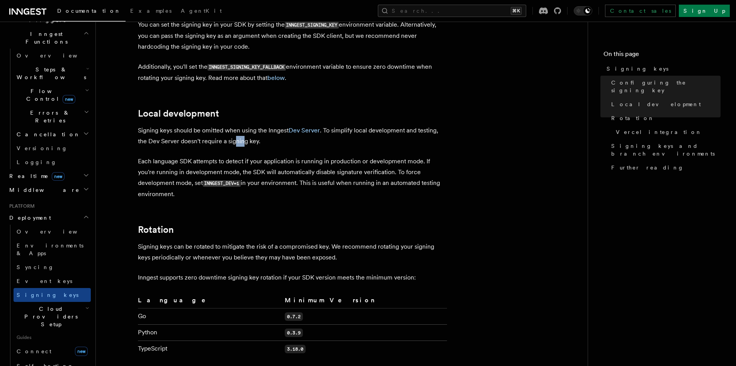
click at [243, 130] on p "Signing keys should be omitted when using the Inngest Dev Server . To simplify …" at bounding box center [292, 136] width 309 height 22
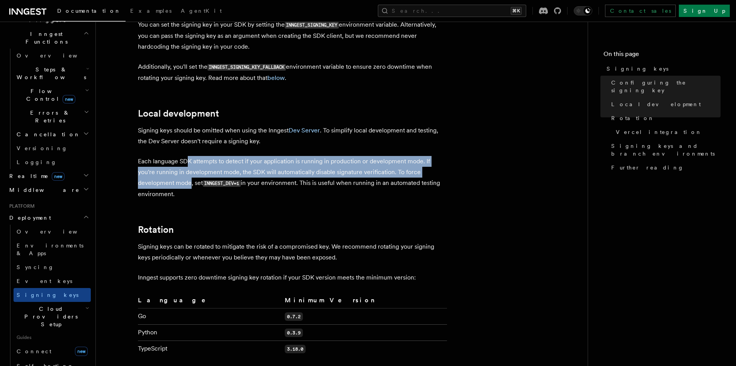
drag, startPoint x: 187, startPoint y: 153, endPoint x: 191, endPoint y: 171, distance: 18.1
click at [191, 171] on p "Each language SDK attempts to detect if your application is running in producti…" at bounding box center [292, 178] width 309 height 44
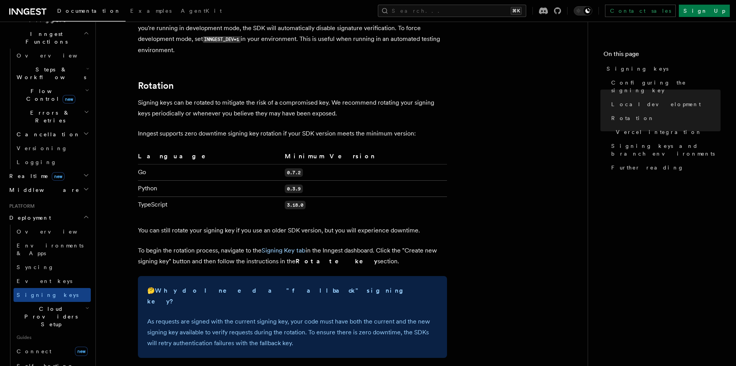
scroll to position [494, 0]
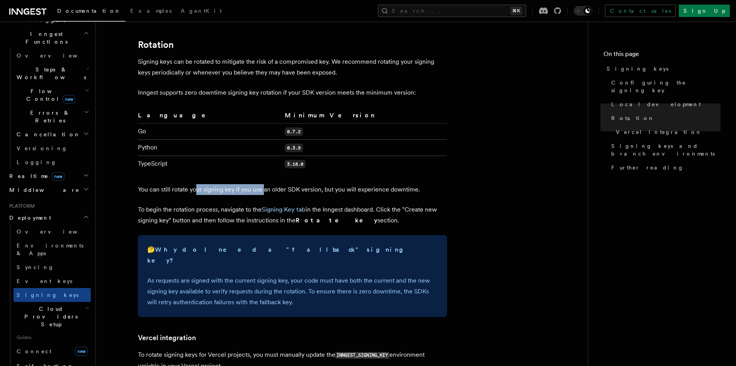
drag, startPoint x: 195, startPoint y: 181, endPoint x: 263, endPoint y: 181, distance: 67.7
click at [263, 184] on p "You can still rotate your signing key if you use an older SDK version, but you …" at bounding box center [292, 189] width 309 height 11
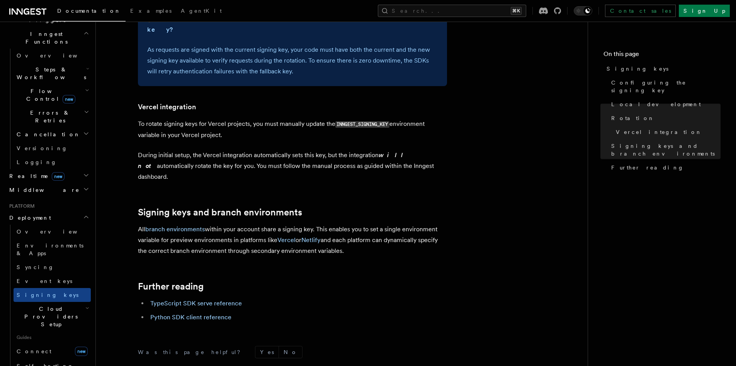
scroll to position [801, 0]
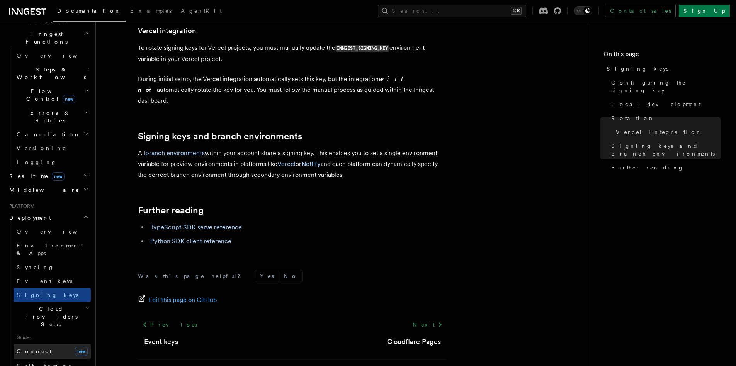
click at [37, 349] on span "Connect" at bounding box center [34, 352] width 35 height 6
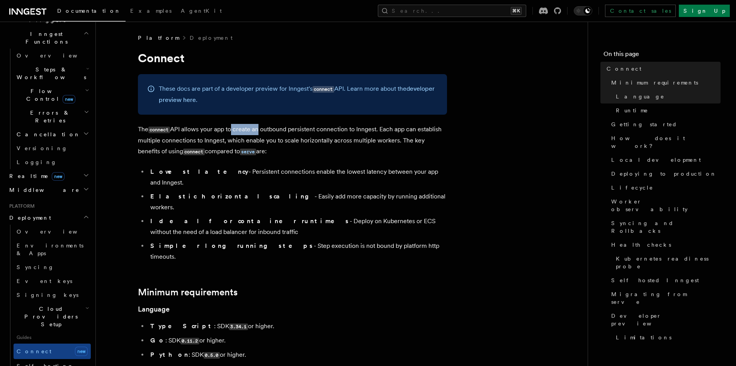
drag, startPoint x: 232, startPoint y: 129, endPoint x: 257, endPoint y: 128, distance: 25.5
click at [257, 128] on p "The connect API allows your app to create an outbound persistent connection to …" at bounding box center [292, 140] width 309 height 33
click at [235, 172] on li "Lowest latency - Persistent connections enable the lowest latency between your …" at bounding box center [297, 178] width 299 height 22
drag, startPoint x: 198, startPoint y: 172, endPoint x: 419, endPoint y: 169, distance: 221.5
click at [419, 169] on li "Lowest latency - Persistent connections enable the lowest latency between your …" at bounding box center [297, 178] width 299 height 22
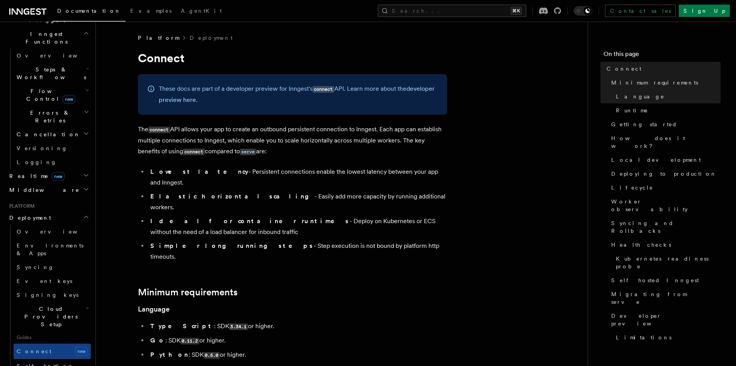
click at [313, 191] on li "Elastic horizontal scaling - Easily add more capacity by running additional wor…" at bounding box center [297, 202] width 299 height 22
drag, startPoint x: 234, startPoint y: 188, endPoint x: 302, endPoint y: 188, distance: 67.7
click at [302, 191] on li "Elastic horizontal scaling - Easily add more capacity by running additional wor…" at bounding box center [297, 202] width 299 height 22
click at [271, 216] on li "Ideal for container runtimes - Deploy on Kubernetes or ECS without the need of …" at bounding box center [297, 227] width 299 height 22
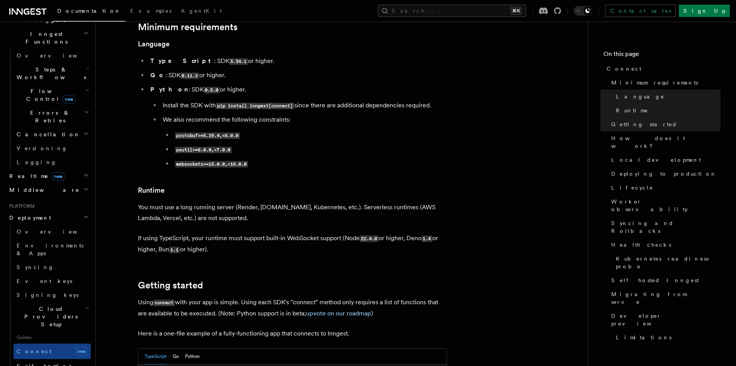
scroll to position [390, 0]
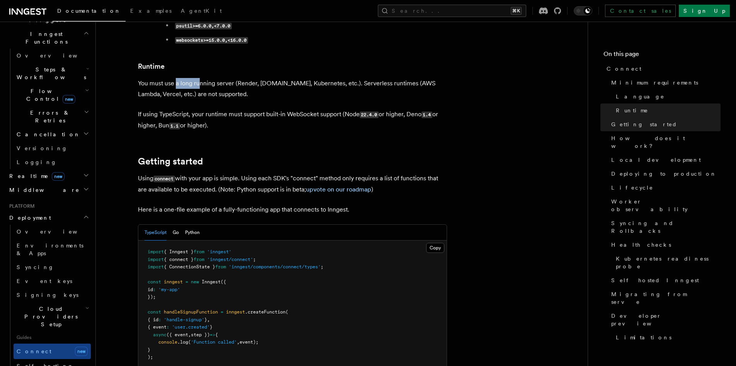
drag, startPoint x: 177, startPoint y: 50, endPoint x: 200, endPoint y: 54, distance: 23.9
click at [200, 78] on p "You must use a long running server (Render, Fly.io, Kubernetes, etc.). Serverle…" at bounding box center [292, 89] width 309 height 22
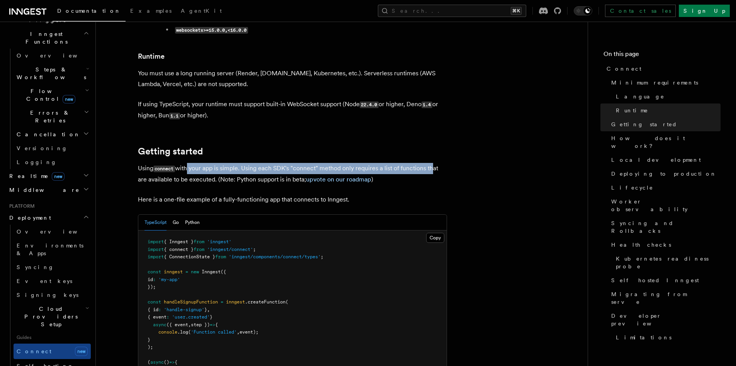
drag, startPoint x: 190, startPoint y: 137, endPoint x: 431, endPoint y: 132, distance: 240.5
click at [431, 163] on p "Using connect with your app is simple. Using each SDK's "connect" method only r…" at bounding box center [292, 174] width 309 height 22
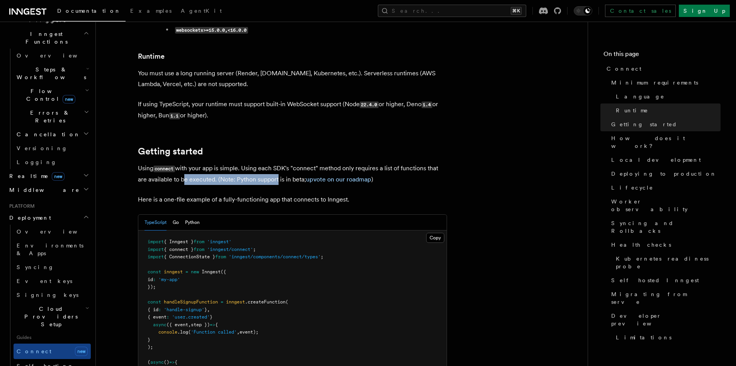
drag, startPoint x: 181, startPoint y: 146, endPoint x: 276, endPoint y: 148, distance: 95.5
click at [276, 163] on p "Using connect with your app is simple. Using each SDK's "connect" method only r…" at bounding box center [292, 174] width 309 height 22
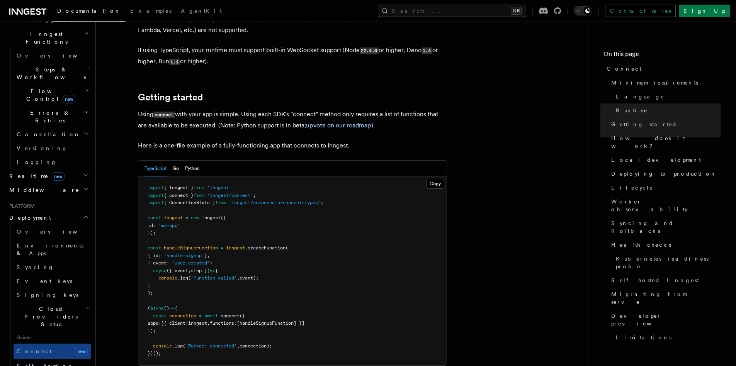
scroll to position [464, 0]
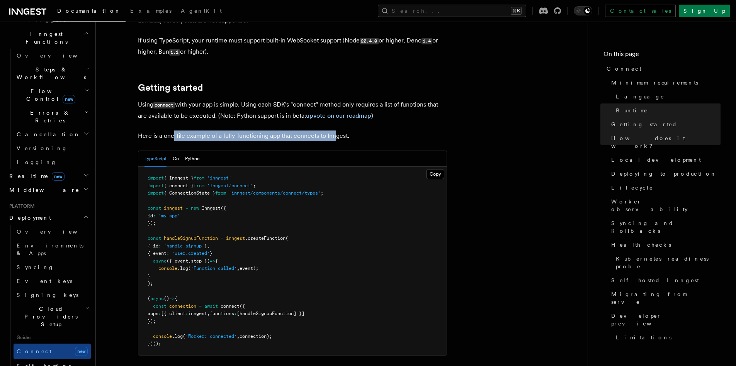
drag, startPoint x: 174, startPoint y: 106, endPoint x: 336, endPoint y: 103, distance: 162.0
click at [336, 131] on p "Here is a one-file example of a fully-functioning app that connects to Inngest." at bounding box center [292, 136] width 309 height 11
click at [337, 131] on p "Here is a one-file example of a fully-functioning app that connects to Inngest." at bounding box center [292, 136] width 309 height 11
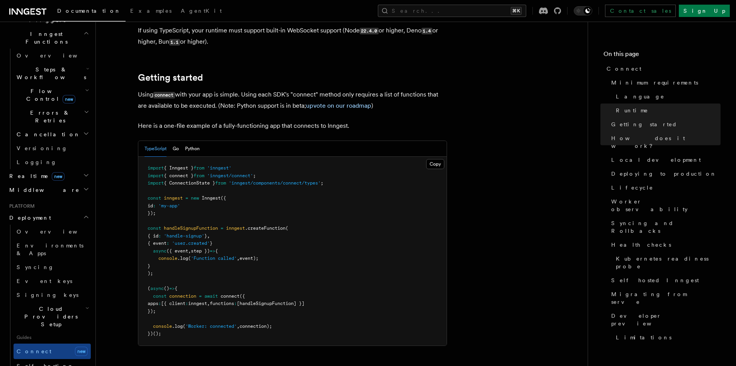
scroll to position [515, 0]
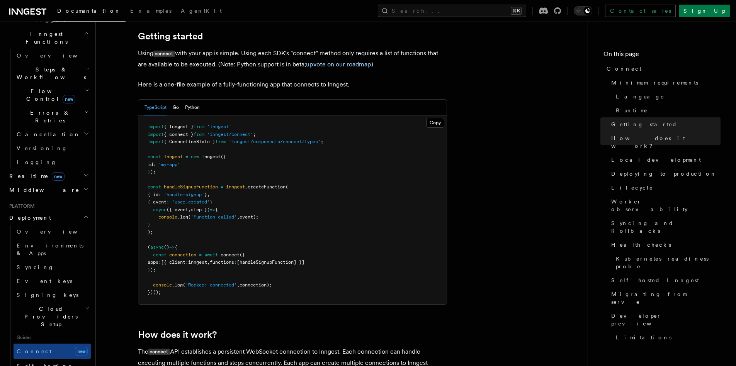
click at [188, 132] on span "{ connect }" at bounding box center [179, 134] width 30 height 5
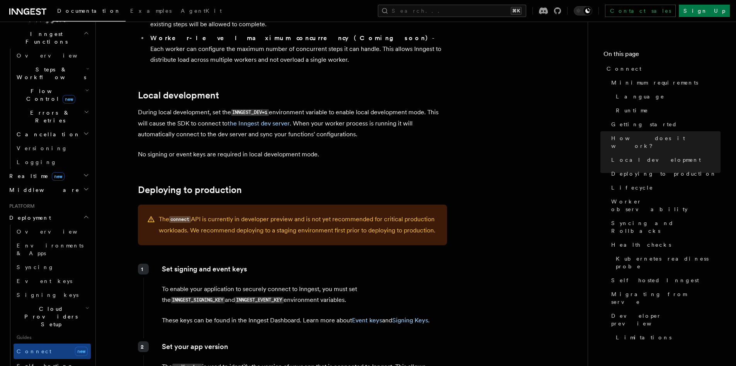
scroll to position [947, 0]
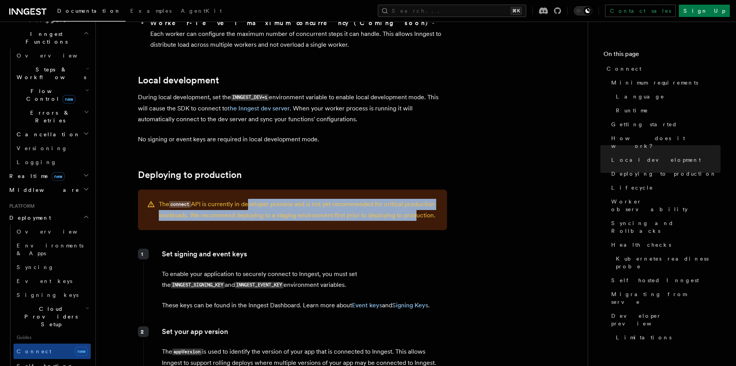
drag, startPoint x: 246, startPoint y: 159, endPoint x: 411, endPoint y: 170, distance: 165.1
click at [411, 199] on p "The connect API is currently in developer preview and is not yet recommended fo…" at bounding box center [298, 210] width 279 height 22
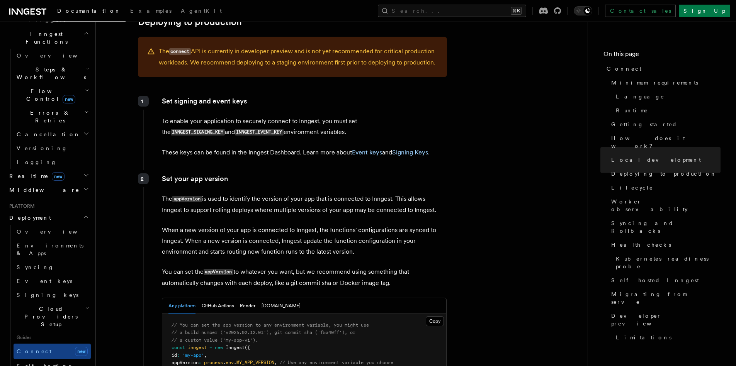
scroll to position [1140, 0]
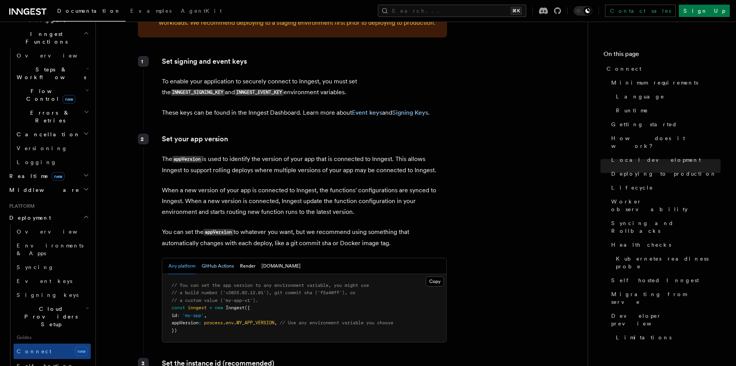
click at [220, 259] on button "GitHub Actions" at bounding box center [218, 267] width 32 height 16
click at [179, 259] on button "Any platform" at bounding box center [182, 267] width 27 height 16
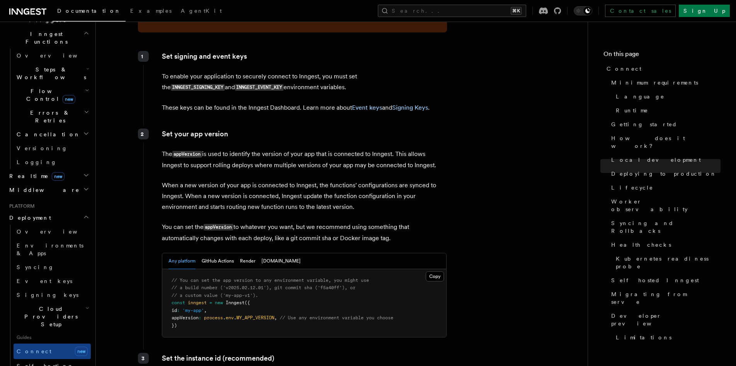
scroll to position [1150, 0]
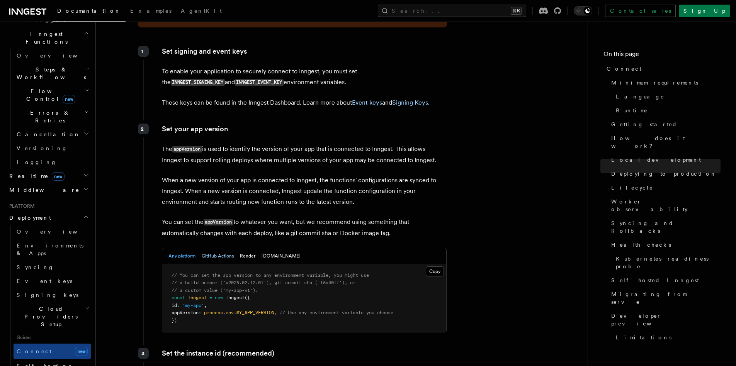
click at [219, 249] on button "GitHub Actions" at bounding box center [218, 257] width 32 height 16
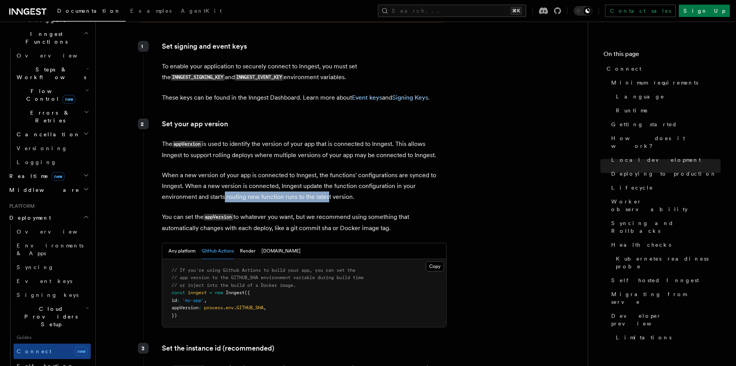
drag, startPoint x: 225, startPoint y: 155, endPoint x: 329, endPoint y: 151, distance: 103.7
click at [329, 170] on p "When a new version of your app is connected to Inngest, the functions' configur…" at bounding box center [304, 186] width 285 height 32
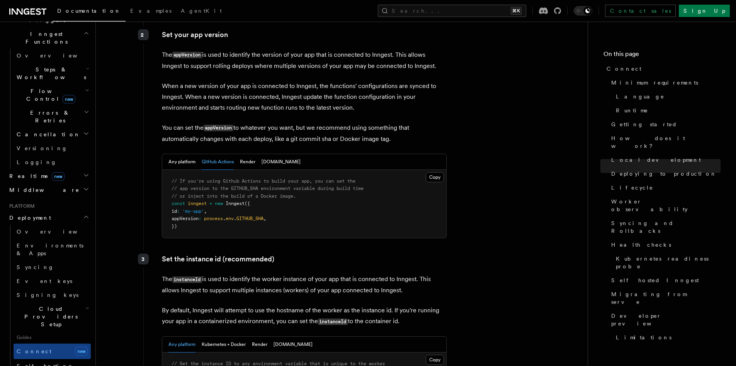
scroll to position [1369, 0]
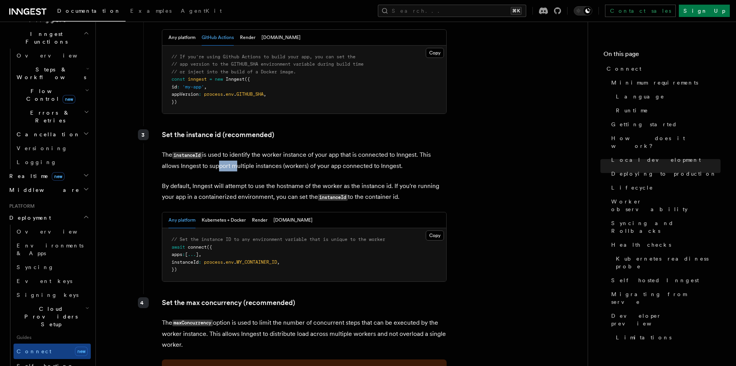
drag, startPoint x: 217, startPoint y: 126, endPoint x: 234, endPoint y: 126, distance: 16.6
click at [234, 150] on p "The instanceId is used to identify the worker instance of your app that is conn…" at bounding box center [304, 161] width 285 height 22
drag, startPoint x: 234, startPoint y: 126, endPoint x: 241, endPoint y: 126, distance: 7.3
click at [241, 150] on p "The instanceId is used to identify the worker instance of your app that is conn…" at bounding box center [304, 161] width 285 height 22
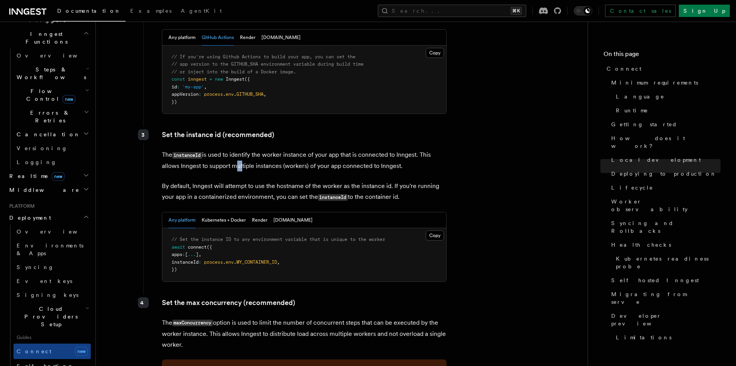
click at [241, 150] on p "The instanceId is used to identify the worker instance of your app that is conn…" at bounding box center [304, 161] width 285 height 22
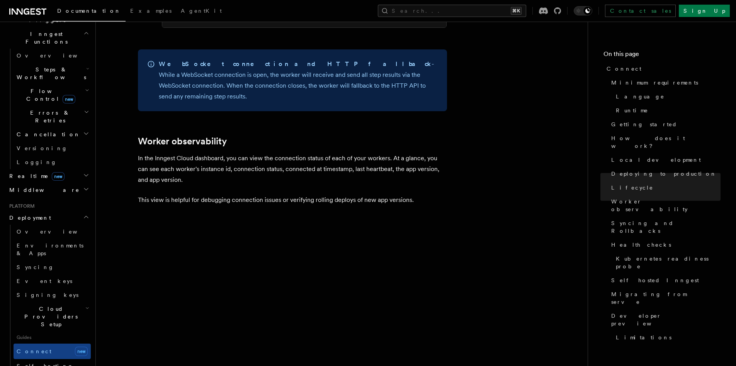
scroll to position [2573, 0]
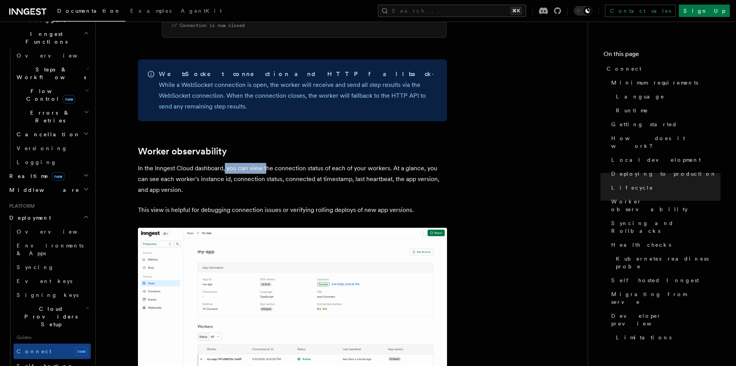
drag, startPoint x: 226, startPoint y: 114, endPoint x: 266, endPoint y: 115, distance: 39.8
click at [266, 163] on p "In the Inngest Cloud dashboard, you can view the connection status of each of y…" at bounding box center [292, 179] width 309 height 32
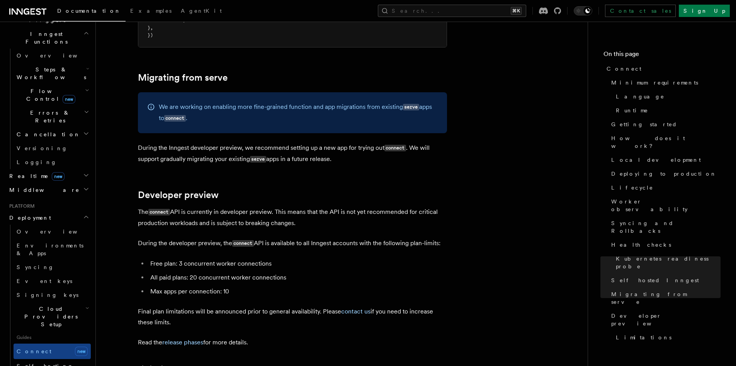
scroll to position [4025, 0]
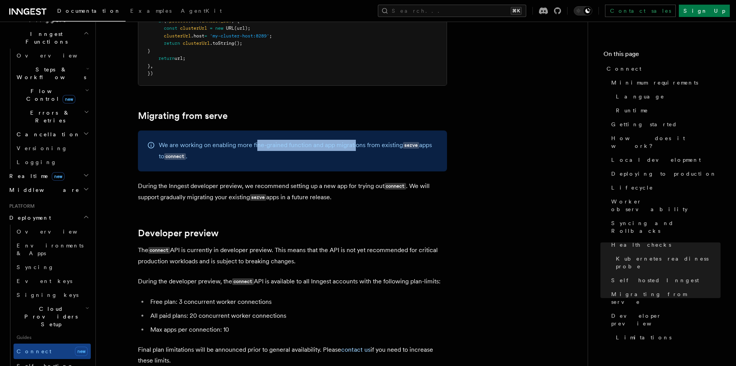
drag, startPoint x: 257, startPoint y: 94, endPoint x: 356, endPoint y: 92, distance: 98.6
click at [356, 140] on p "We are working on enabling more fine-grained function and app migrations from e…" at bounding box center [298, 151] width 279 height 22
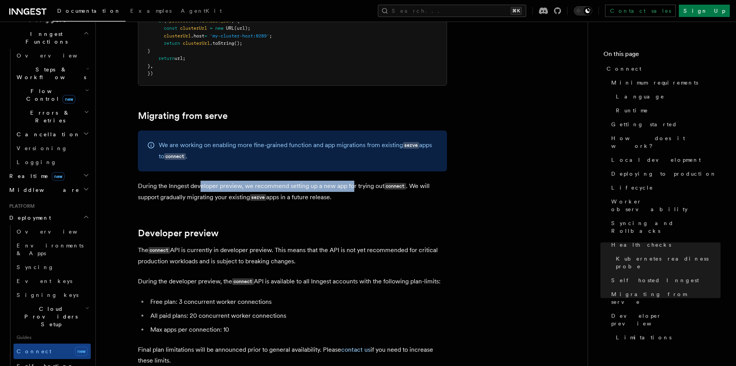
drag, startPoint x: 199, startPoint y: 133, endPoint x: 353, endPoint y: 131, distance: 153.5
click at [353, 181] on p "During the Inngest developer preview, we recommend setting up a new app for try…" at bounding box center [292, 192] width 309 height 22
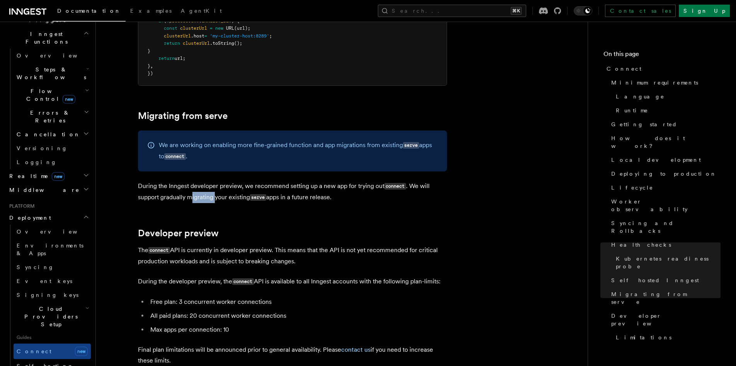
drag, startPoint x: 191, startPoint y: 145, endPoint x: 215, endPoint y: 146, distance: 24.0
click at [215, 181] on p "During the Inngest developer preview, we recommend setting up a new app for try…" at bounding box center [292, 192] width 309 height 22
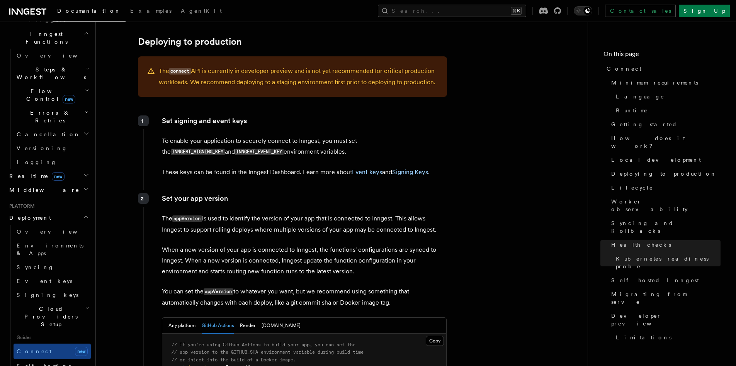
scroll to position [0, 0]
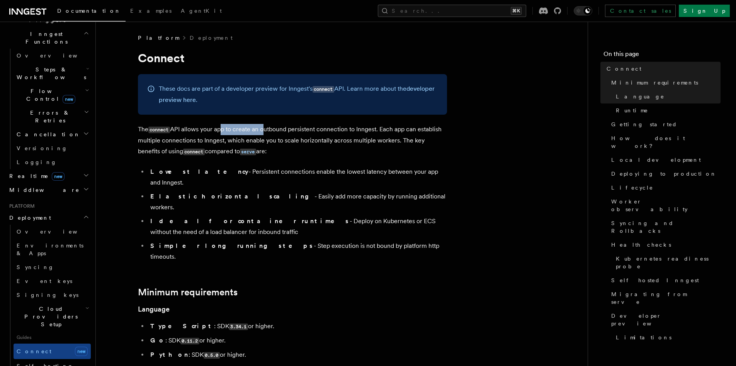
drag, startPoint x: 220, startPoint y: 131, endPoint x: 264, endPoint y: 129, distance: 44.2
click at [264, 129] on p "The connect API allows your app to create an outbound persistent connection to …" at bounding box center [292, 140] width 309 height 33
drag, startPoint x: 238, startPoint y: 129, endPoint x: 272, endPoint y: 129, distance: 34.0
click at [272, 129] on p "The connect API allows your app to create an outbound persistent connection to …" at bounding box center [292, 140] width 309 height 33
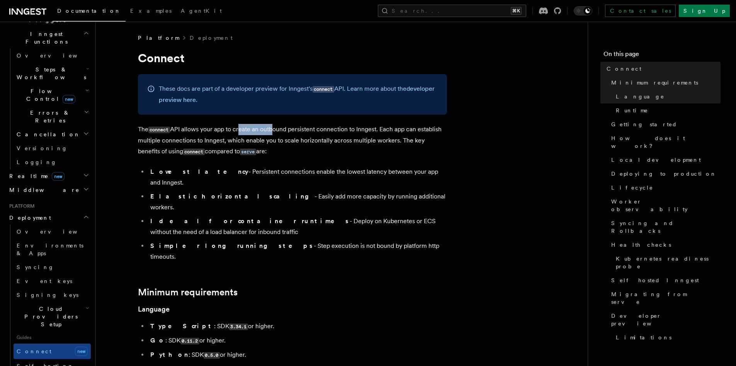
click at [272, 129] on p "The connect API allows your app to create an outbound persistent connection to …" at bounding box center [292, 140] width 309 height 33
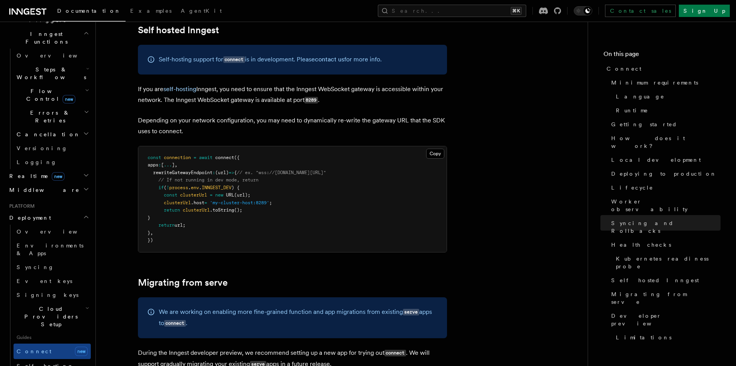
scroll to position [4264, 0]
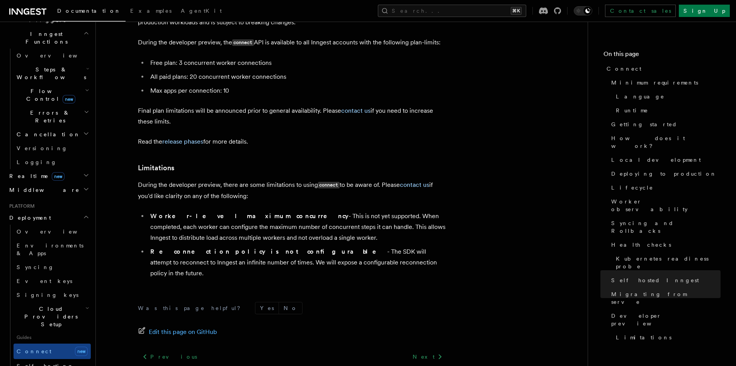
click at [349, 211] on li "Worker-level maximum concurrency - This is not yet supported. When completed, e…" at bounding box center [297, 227] width 299 height 32
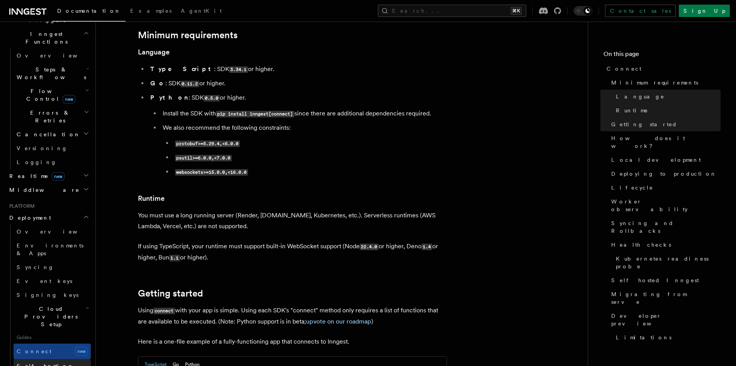
click at [40, 363] on span "Self hosting" at bounding box center [45, 366] width 57 height 6
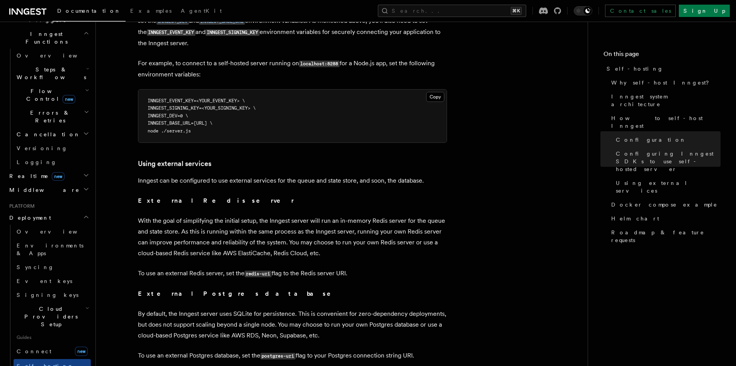
scroll to position [1728, 0]
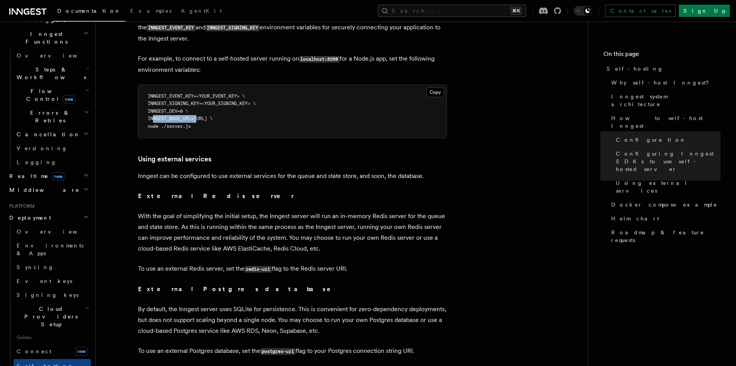
drag, startPoint x: 154, startPoint y: 104, endPoint x: 196, endPoint y: 103, distance: 42.5
click at [196, 116] on span "INNGEST_BASE_URL=http://localhost:8288 \" at bounding box center [180, 118] width 65 height 5
copy span "INNGEST_BASE_URL"
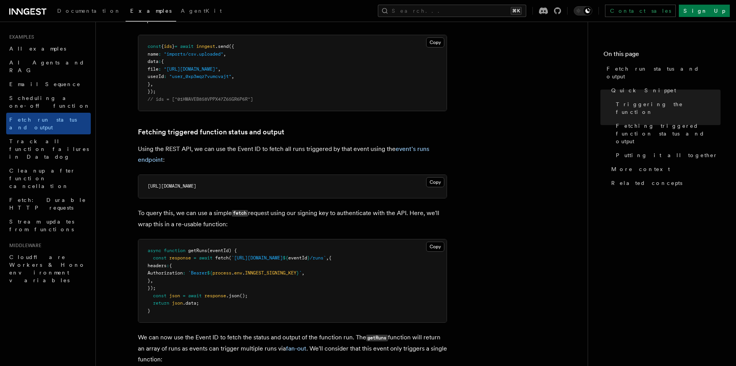
scroll to position [352, 0]
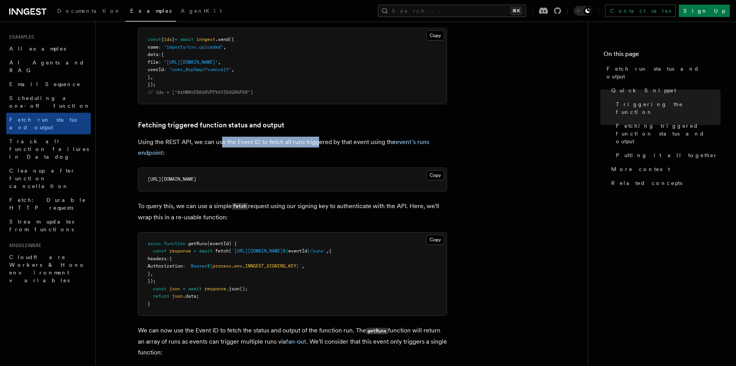
drag, startPoint x: 221, startPoint y: 143, endPoint x: 317, endPoint y: 142, distance: 95.9
click at [317, 142] on p "Using the REST API, we can use the Event ID to fetch all runs triggered by that…" at bounding box center [292, 148] width 309 height 22
drag, startPoint x: 223, startPoint y: 143, endPoint x: 282, endPoint y: 143, distance: 59.5
click at [282, 143] on p "Using the REST API, we can use the Event ID to fetch all runs triggered by that…" at bounding box center [292, 148] width 309 height 22
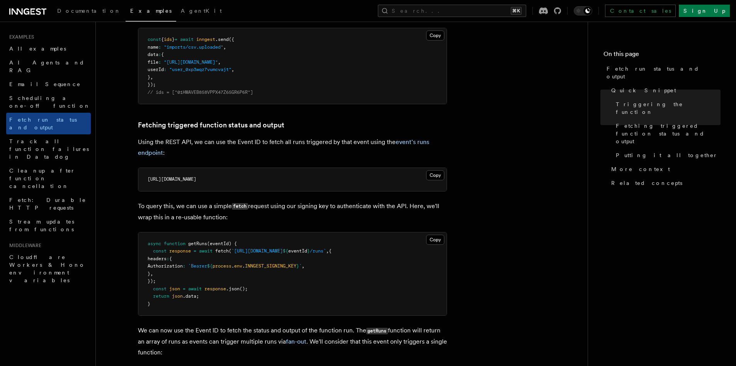
click at [282, 143] on p "Using the REST API, we can use the Event ID to fetch all runs triggered by that…" at bounding box center [292, 148] width 309 height 22
drag, startPoint x: 252, startPoint y: 143, endPoint x: 301, endPoint y: 144, distance: 48.7
click at [301, 144] on p "Using the REST API, we can use the Event ID to fetch all runs triggered by that…" at bounding box center [292, 148] width 309 height 22
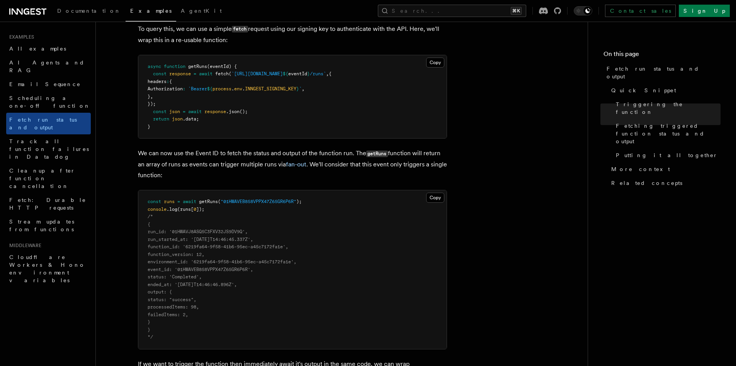
scroll to position [489, 0]
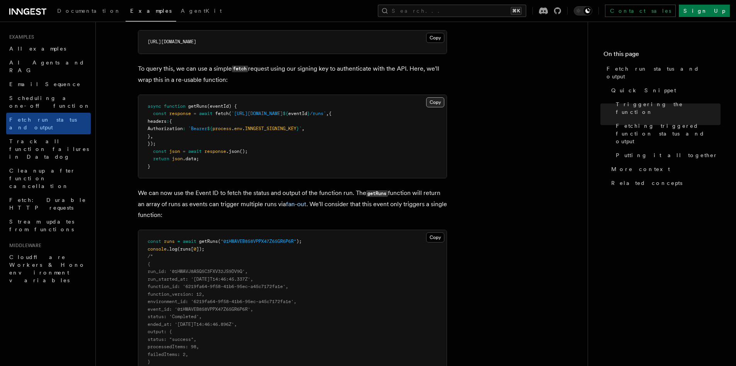
click at [435, 104] on button "Copy Copied" at bounding box center [435, 102] width 18 height 10
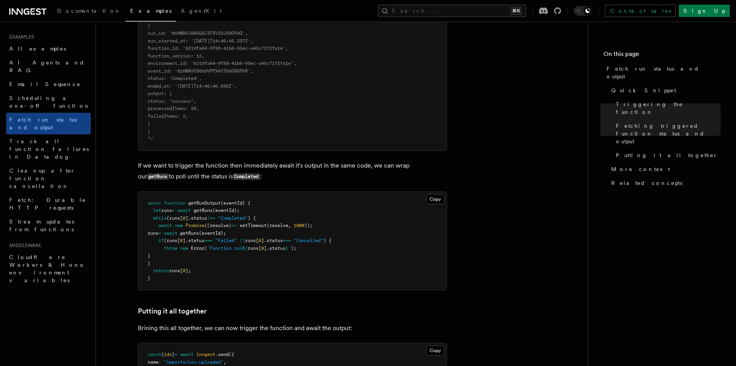
scroll to position [766, 0]
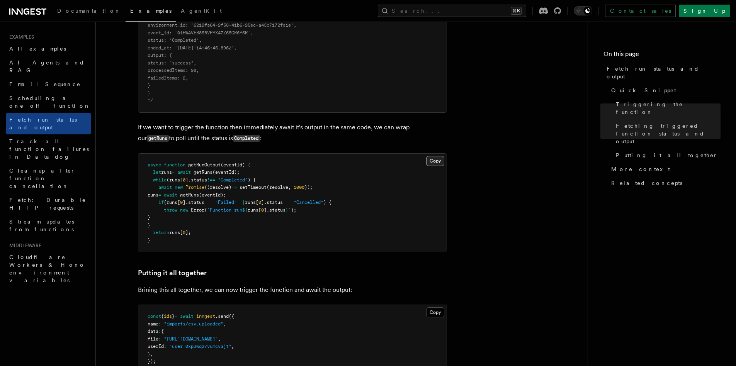
click at [435, 162] on button "Copy Copied" at bounding box center [435, 161] width 18 height 10
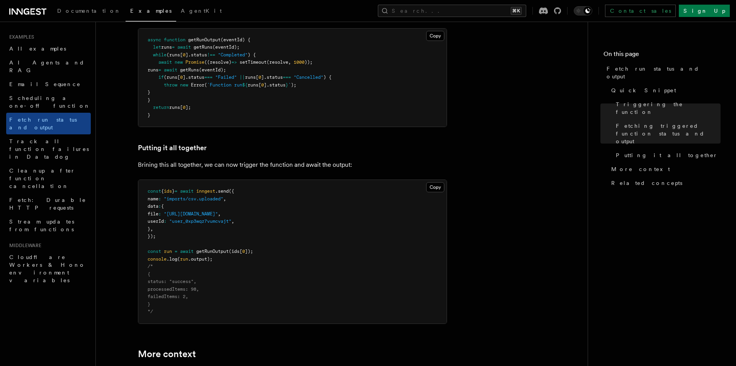
scroll to position [931, 0]
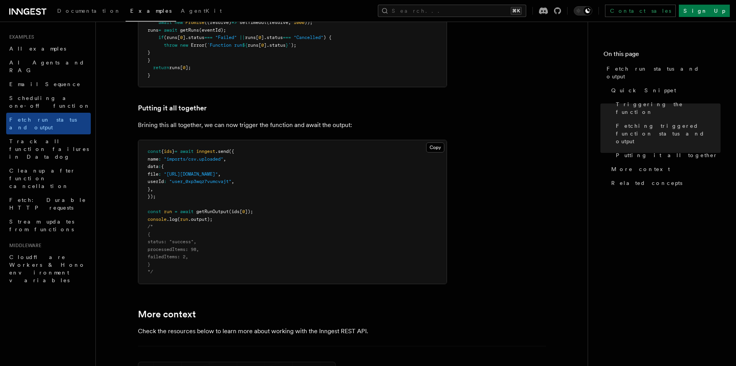
click at [196, 161] on span ""imports/csv.uploaded"" at bounding box center [194, 159] width 60 height 5
click at [215, 175] on span ""[URL][DOMAIN_NAME]"" at bounding box center [191, 174] width 54 height 5
click at [215, 175] on span ""http://s3.amazonaws.com/acme-uploads/user_0xp3wqz7vumcvajt/JVLO6YWS42IXEIGO.cs…" at bounding box center [191, 174] width 54 height 5
click at [215, 182] on span ""user_0xp3wqz7vumcvajt"" at bounding box center [200, 181] width 62 height 5
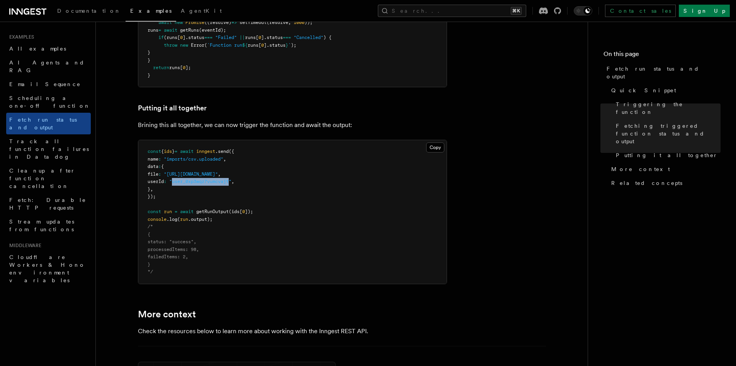
click at [215, 182] on span ""user_0xp3wqz7vumcvajt"" at bounding box center [200, 181] width 62 height 5
click at [222, 214] on span "getRunOutput" at bounding box center [212, 211] width 32 height 5
click at [203, 222] on span ".output);" at bounding box center [200, 219] width 24 height 5
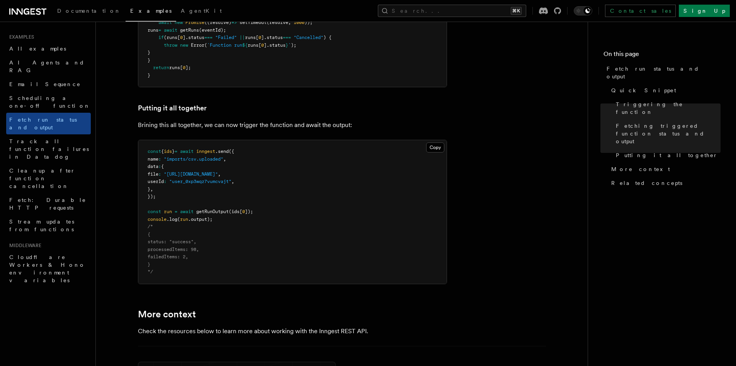
click at [234, 222] on pre "const { ids } = await inngest .send ({ name : "imports/csv.uploaded" , data : {…" at bounding box center [292, 212] width 309 height 144
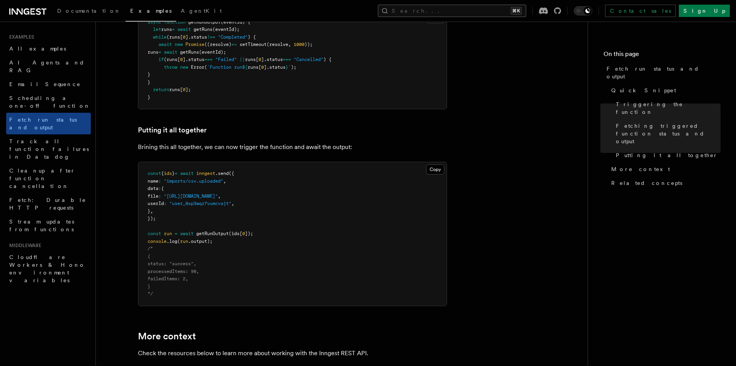
scroll to position [953, 0]
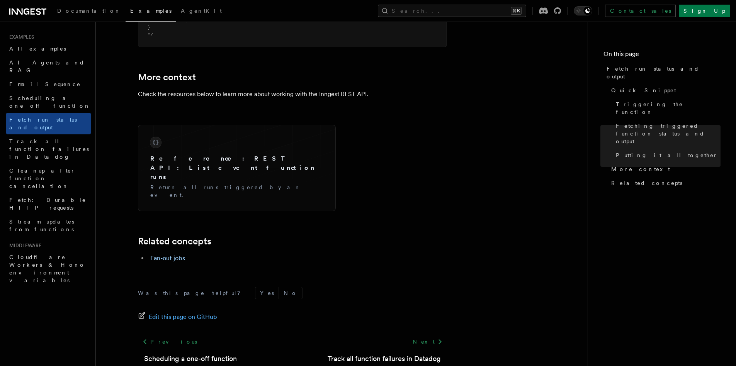
scroll to position [1192, 0]
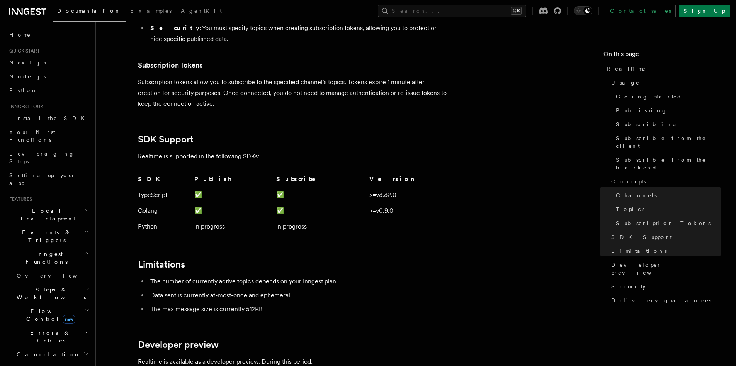
scroll to position [2583, 0]
